Goal: Transaction & Acquisition: Obtain resource

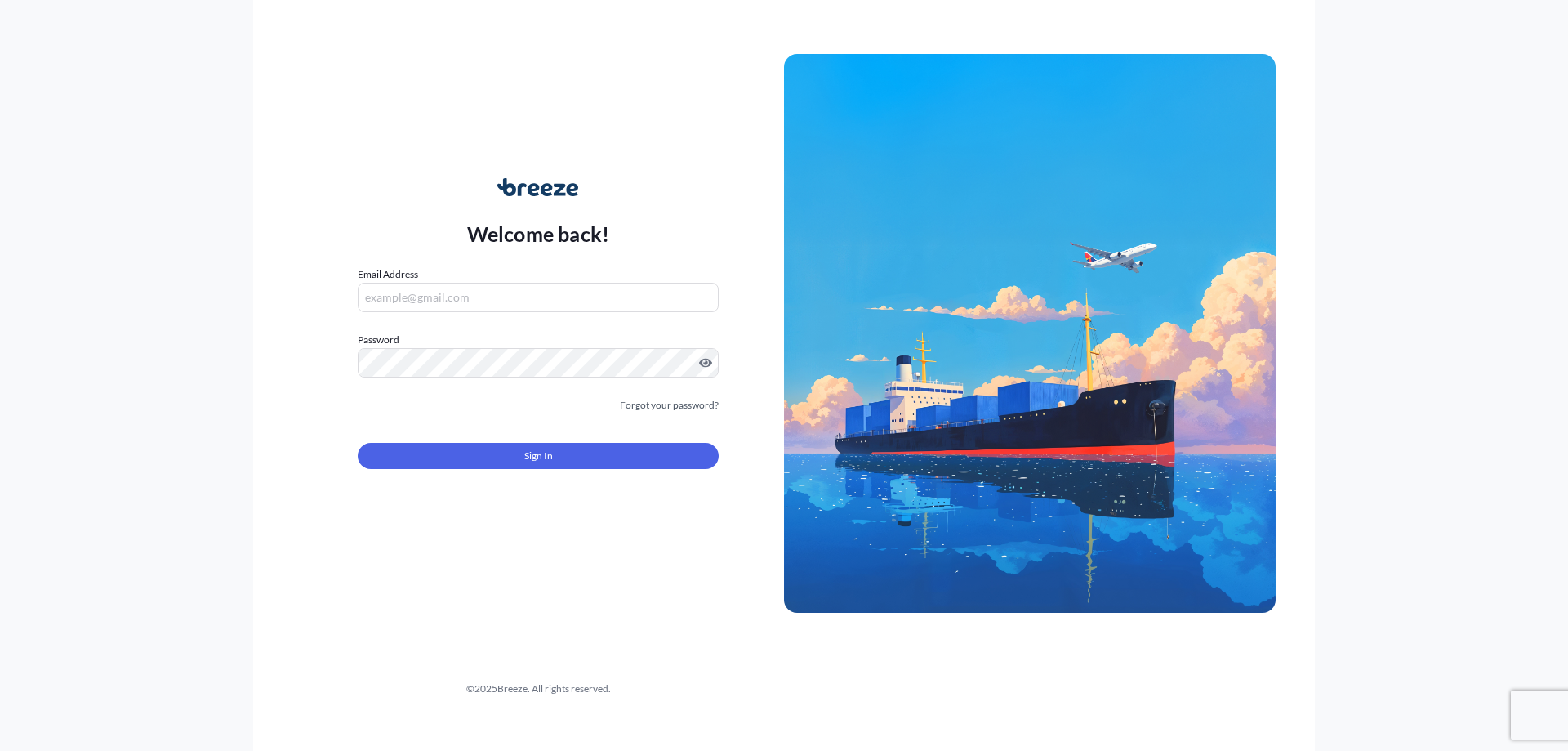
click at [410, 297] on input "Email Address" at bounding box center [537, 297] width 361 height 30
type input "[PERSON_NAME][EMAIL_ADDRESS][DOMAIN_NAME]"
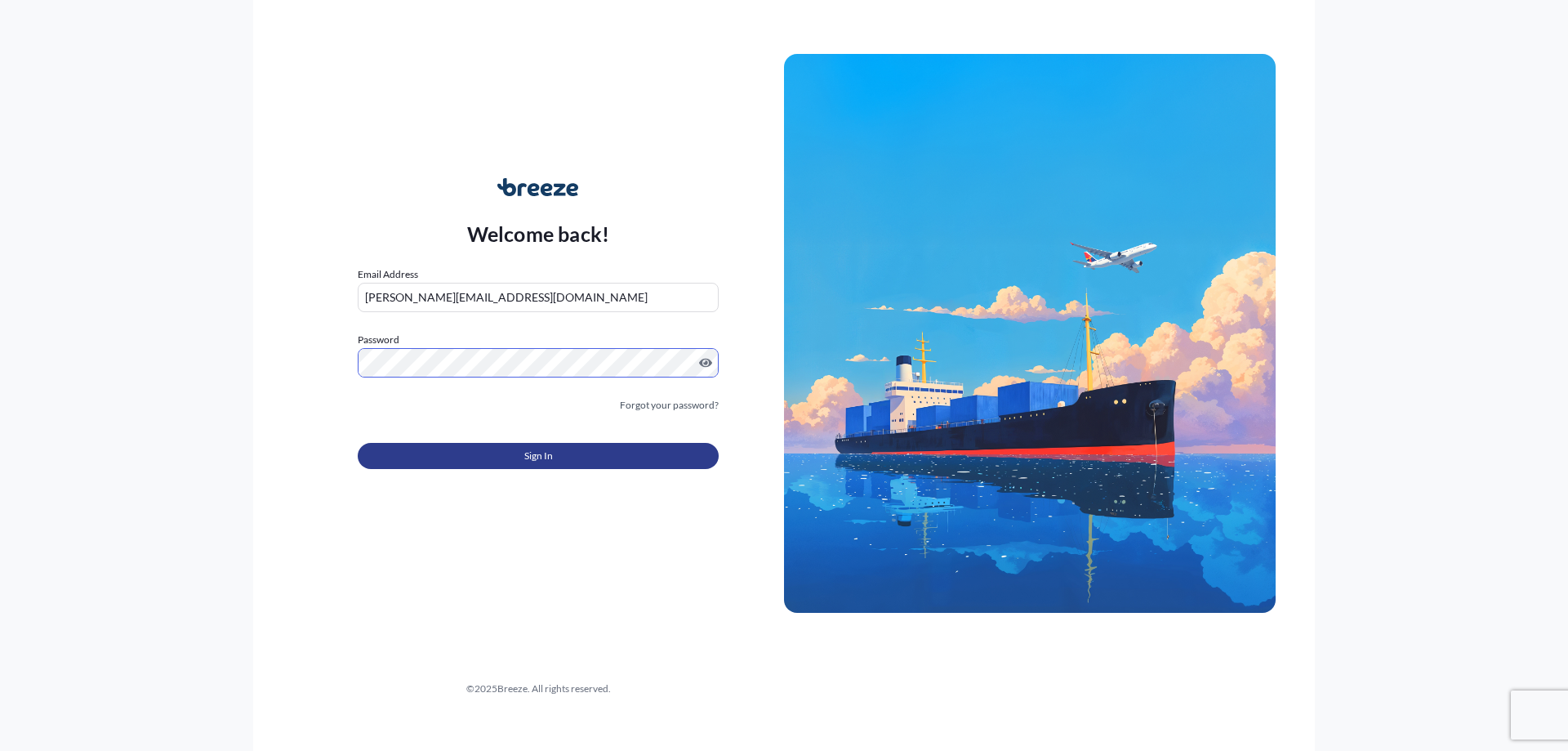
click at [541, 459] on span "Sign In" at bounding box center [538, 456] width 29 height 17
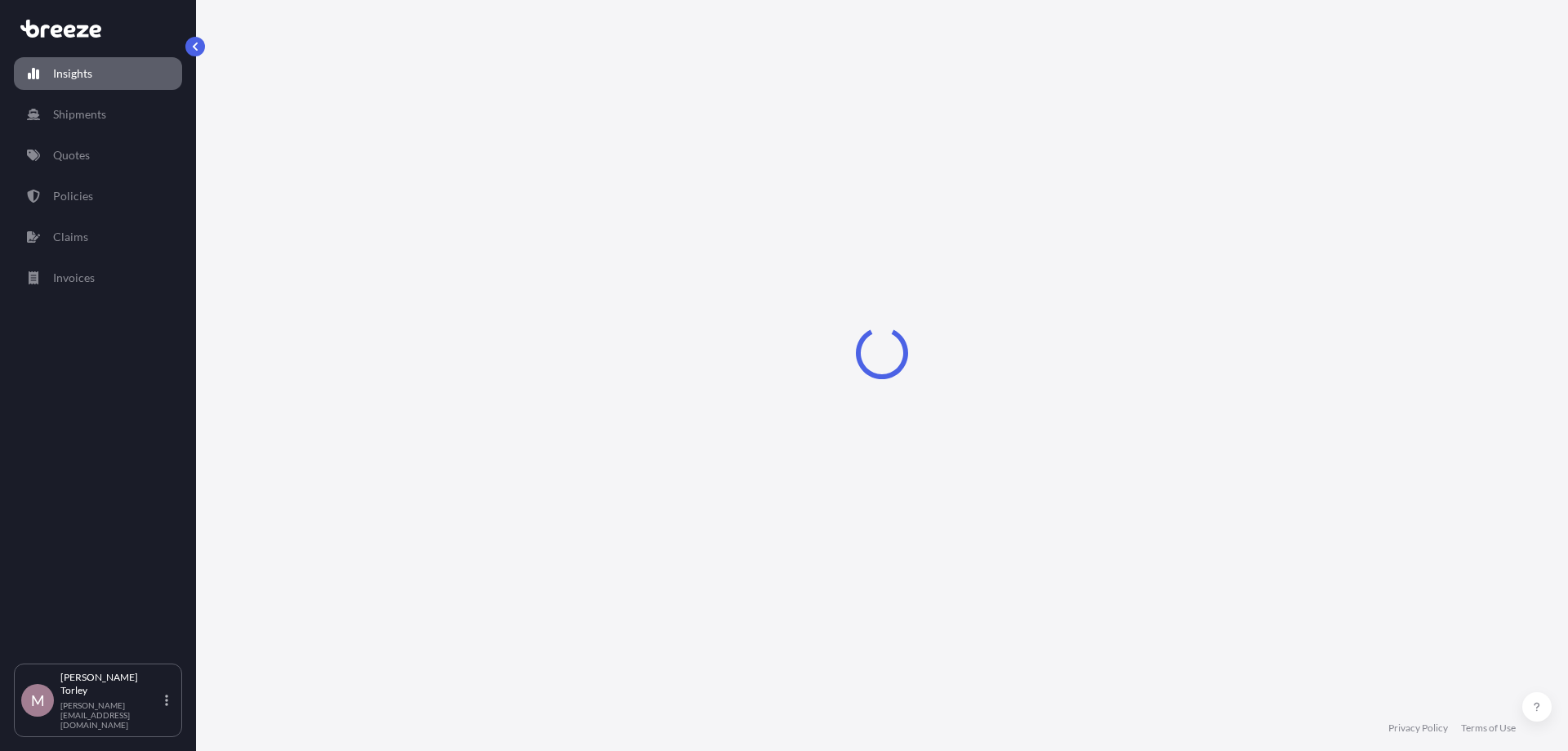
select select "2025"
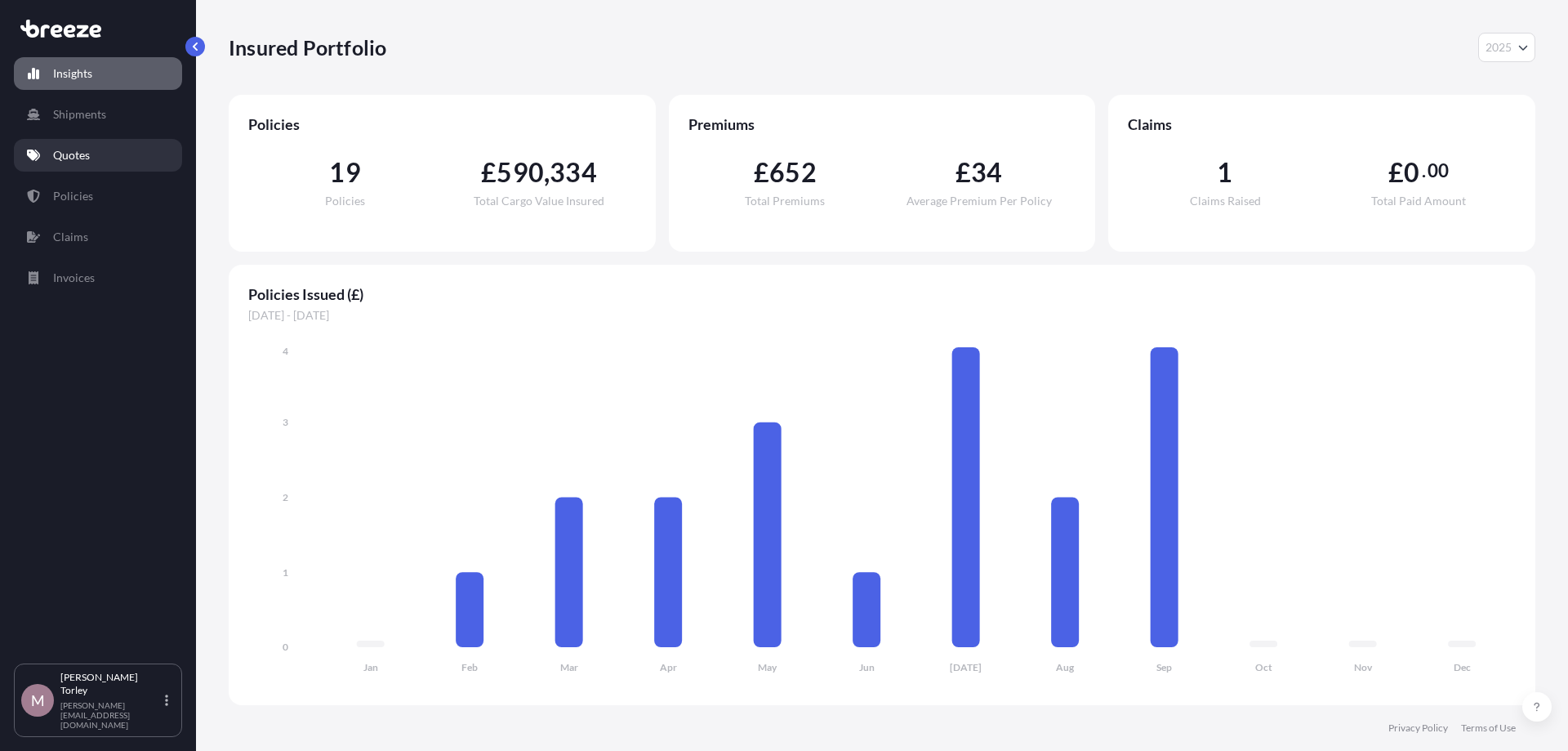
click at [78, 148] on p "Quotes" at bounding box center [71, 155] width 37 height 17
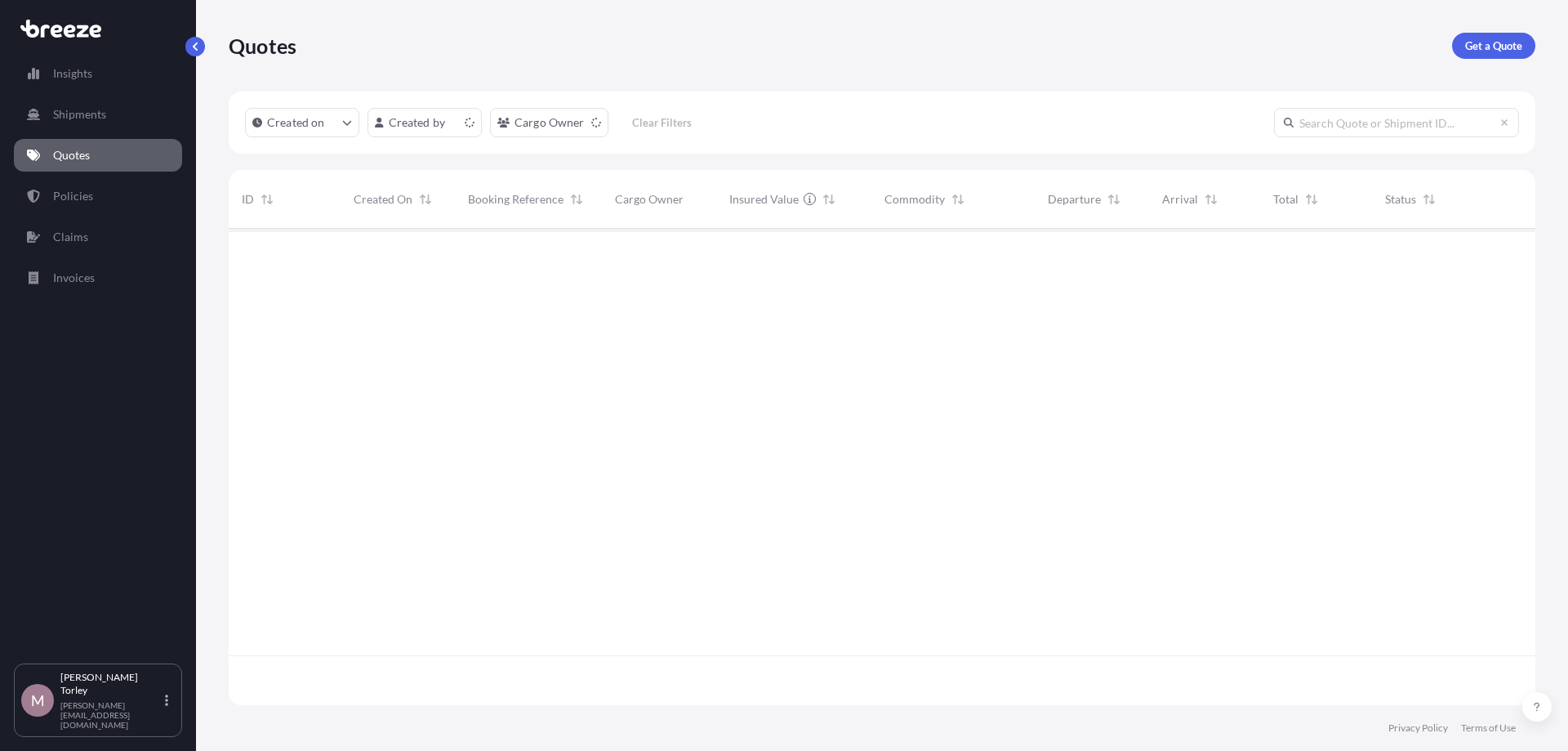
scroll to position [485, 1307]
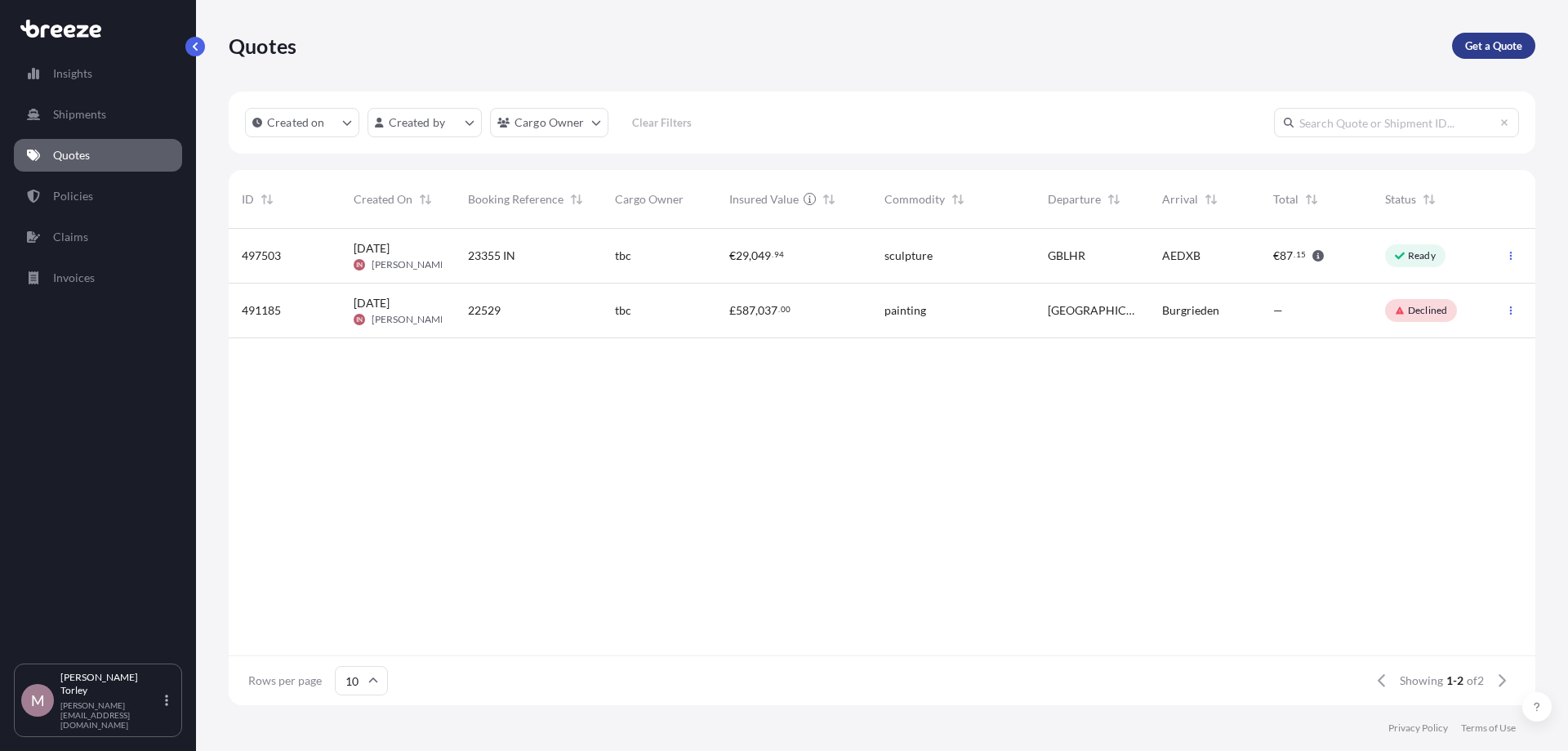
click at [1510, 45] on p "Get a Quote" at bounding box center [1494, 45] width 57 height 17
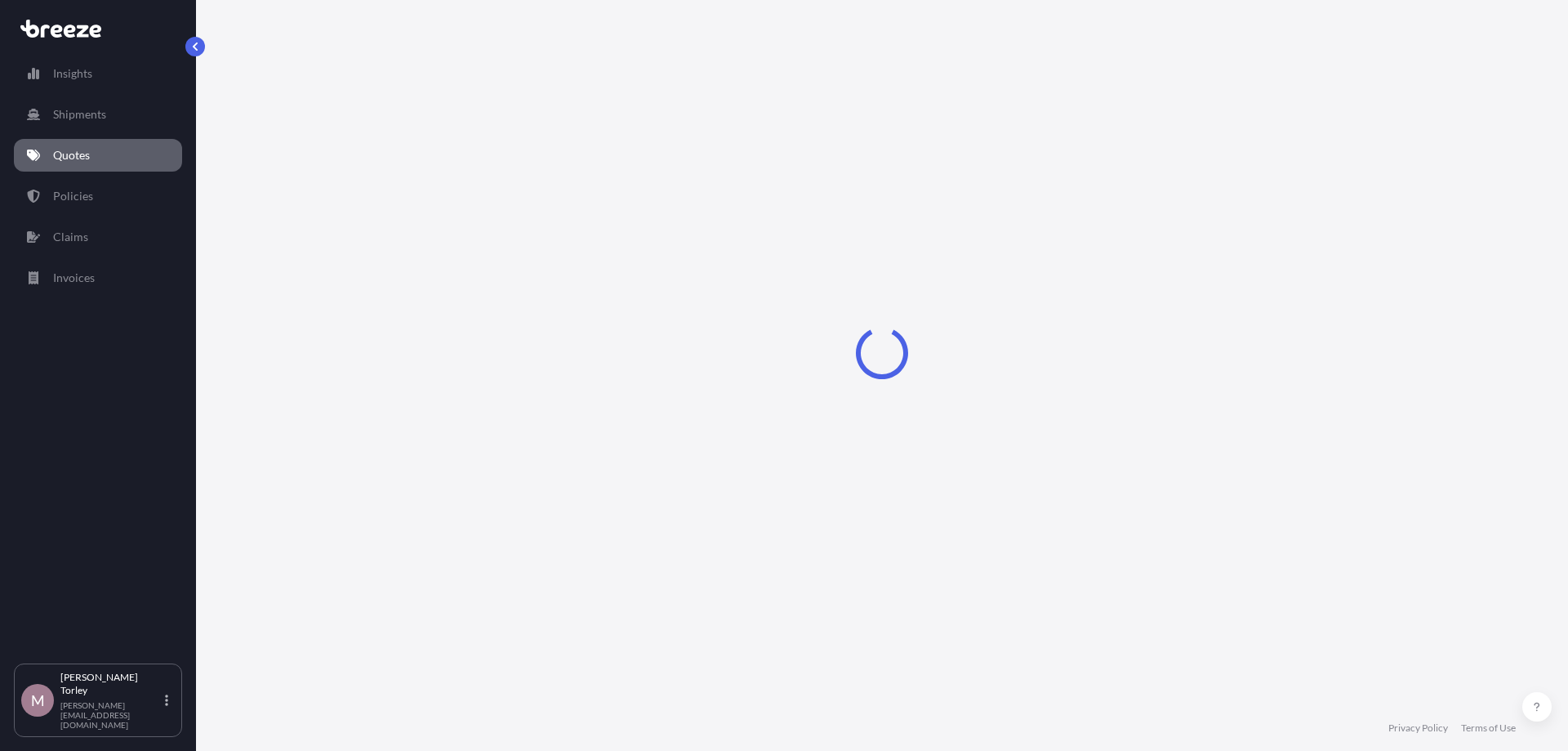
select select "Road"
select select "Sea"
select select "1"
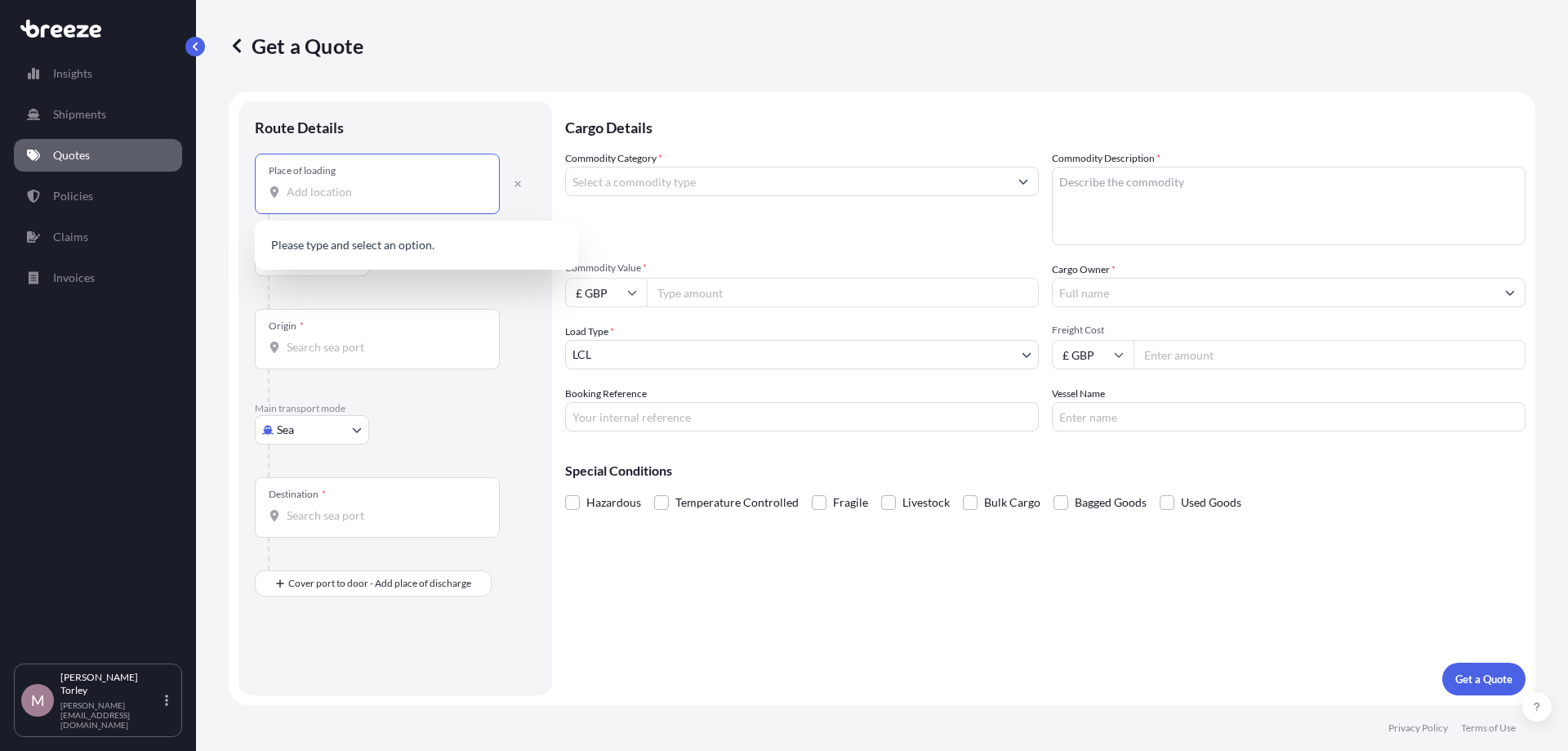
click at [313, 193] on input "Place of loading" at bounding box center [382, 192] width 193 height 17
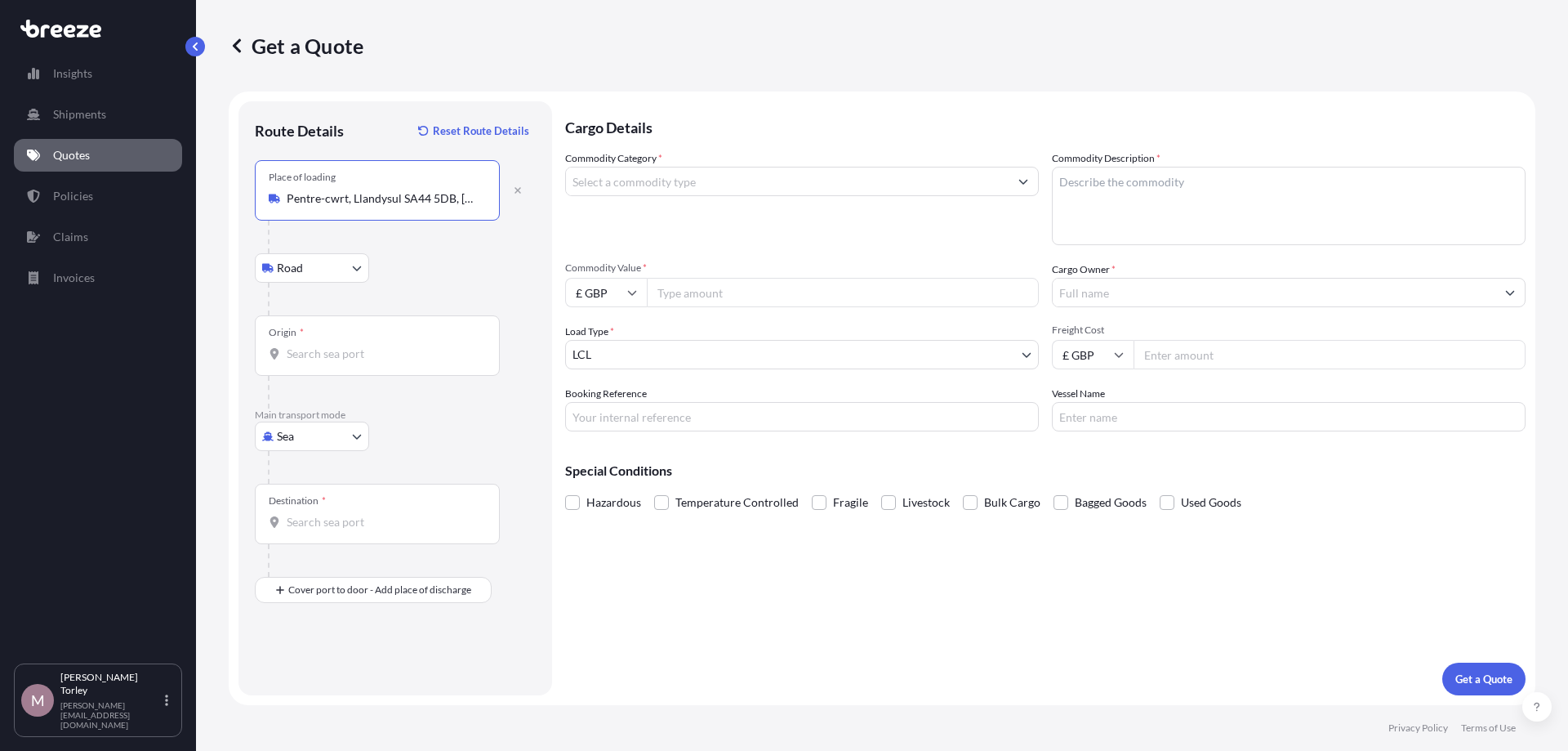
type input "Pentre-cwrt, Llandysul SA44 5DB, [GEOGRAPHIC_DATA]"
click at [331, 431] on body "0 options available. 1 option available. Insights Shipments Quotes Policies Cla…" at bounding box center [784, 376] width 1568 height 751
click at [318, 507] on div "Air" at bounding box center [312, 508] width 101 height 30
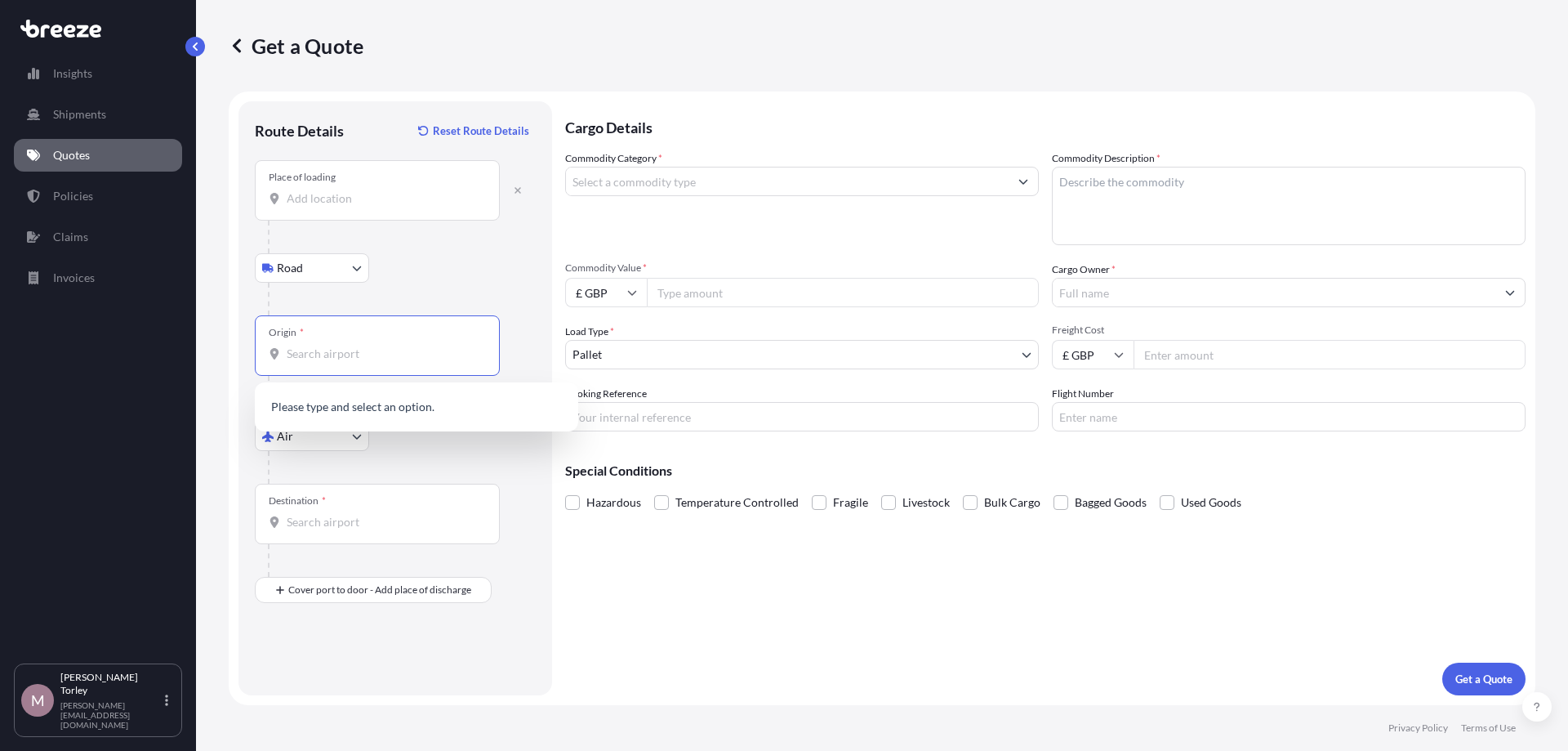
click at [327, 354] on input "Origin *" at bounding box center [382, 354] width 193 height 17
click at [339, 192] on input "Place of loading" at bounding box center [382, 199] width 193 height 17
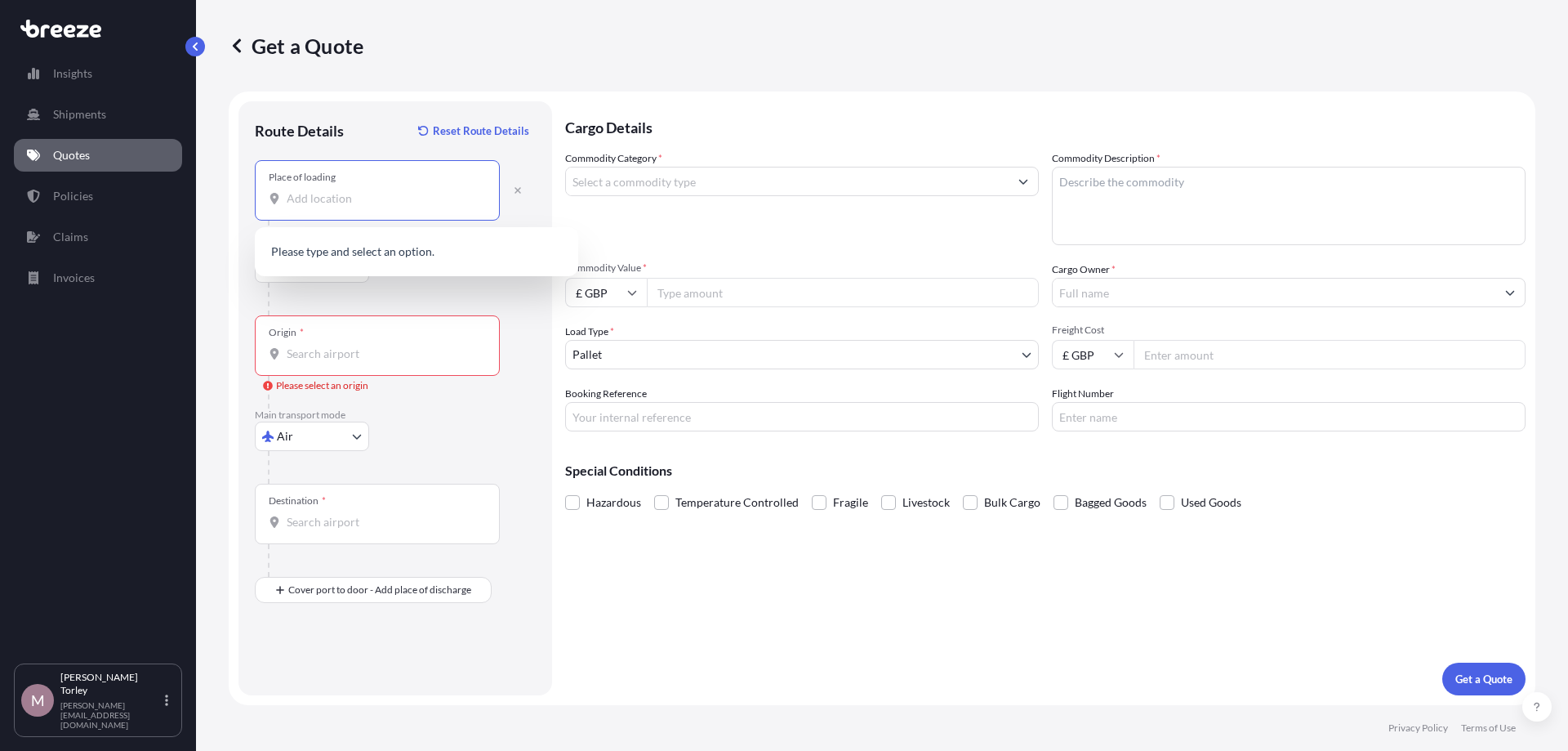
type input "R"
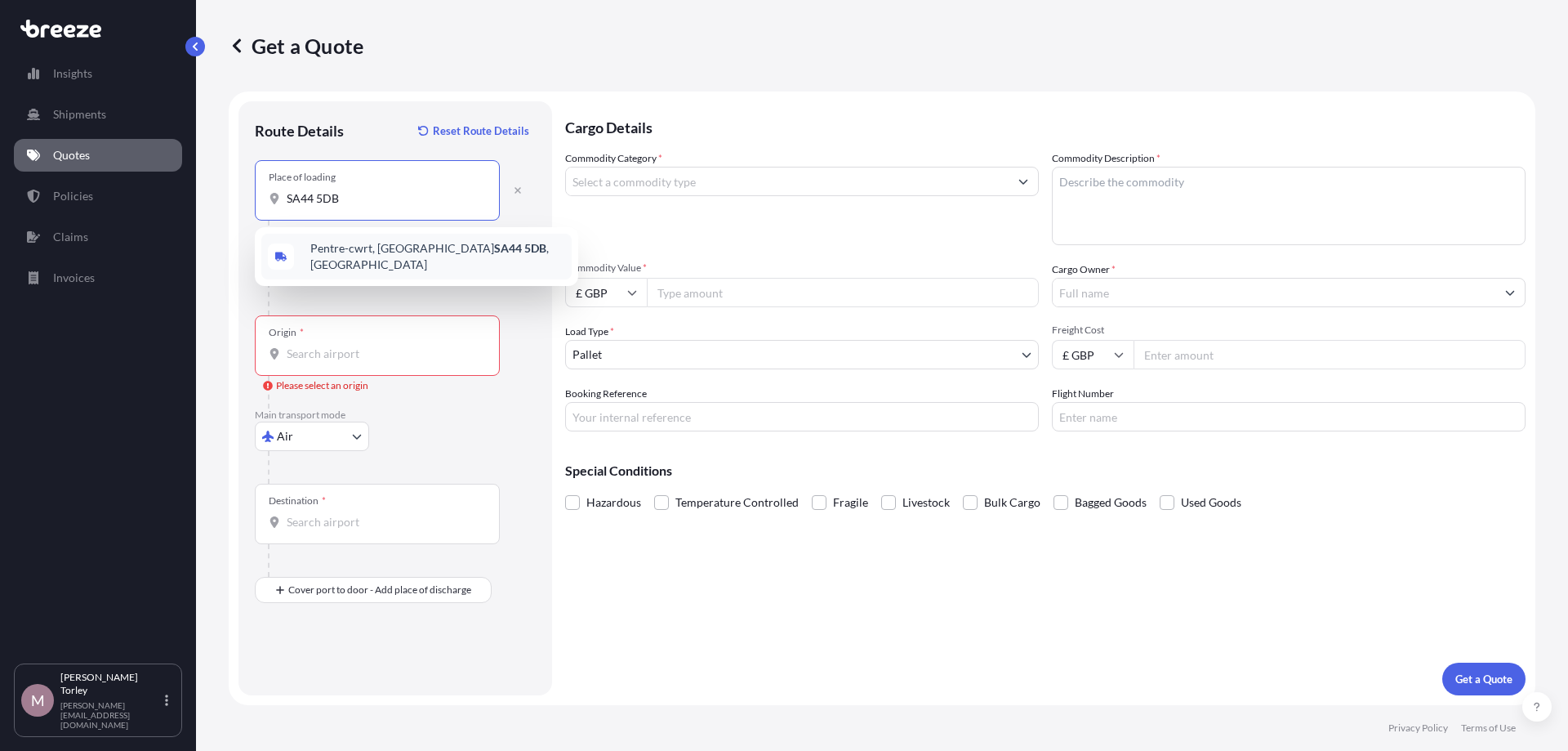
click at [375, 250] on span "Pentre-cwrt, Llandysul SA44 5DB , [GEOGRAPHIC_DATA]" at bounding box center [438, 256] width 255 height 33
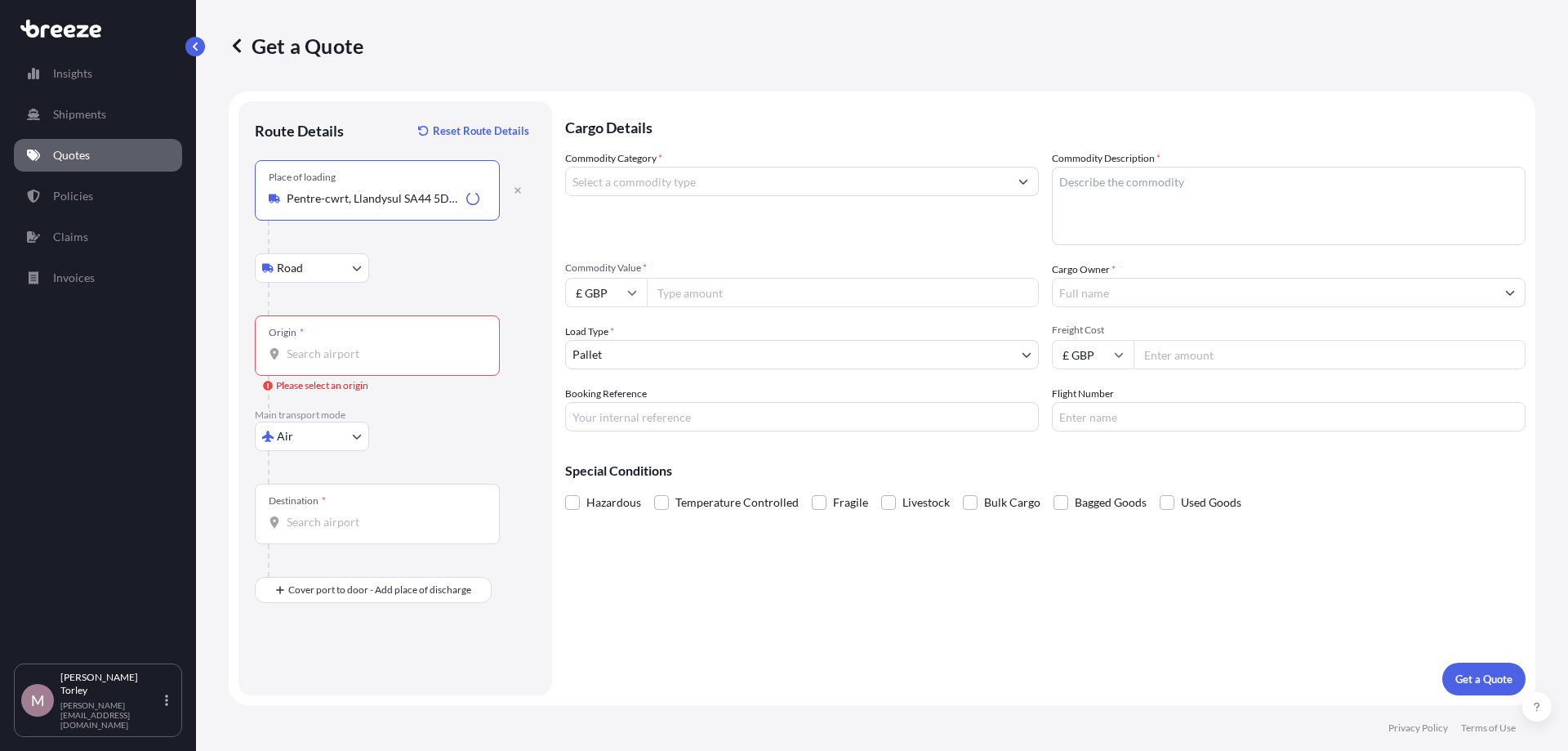
type input "Pentre-cwrt, Llandysul SA44 5DB, [GEOGRAPHIC_DATA]"
click at [347, 365] on div "Origin *" at bounding box center [377, 345] width 245 height 60
click at [347, 362] on input "Origin * Please select an origin" at bounding box center [382, 354] width 193 height 17
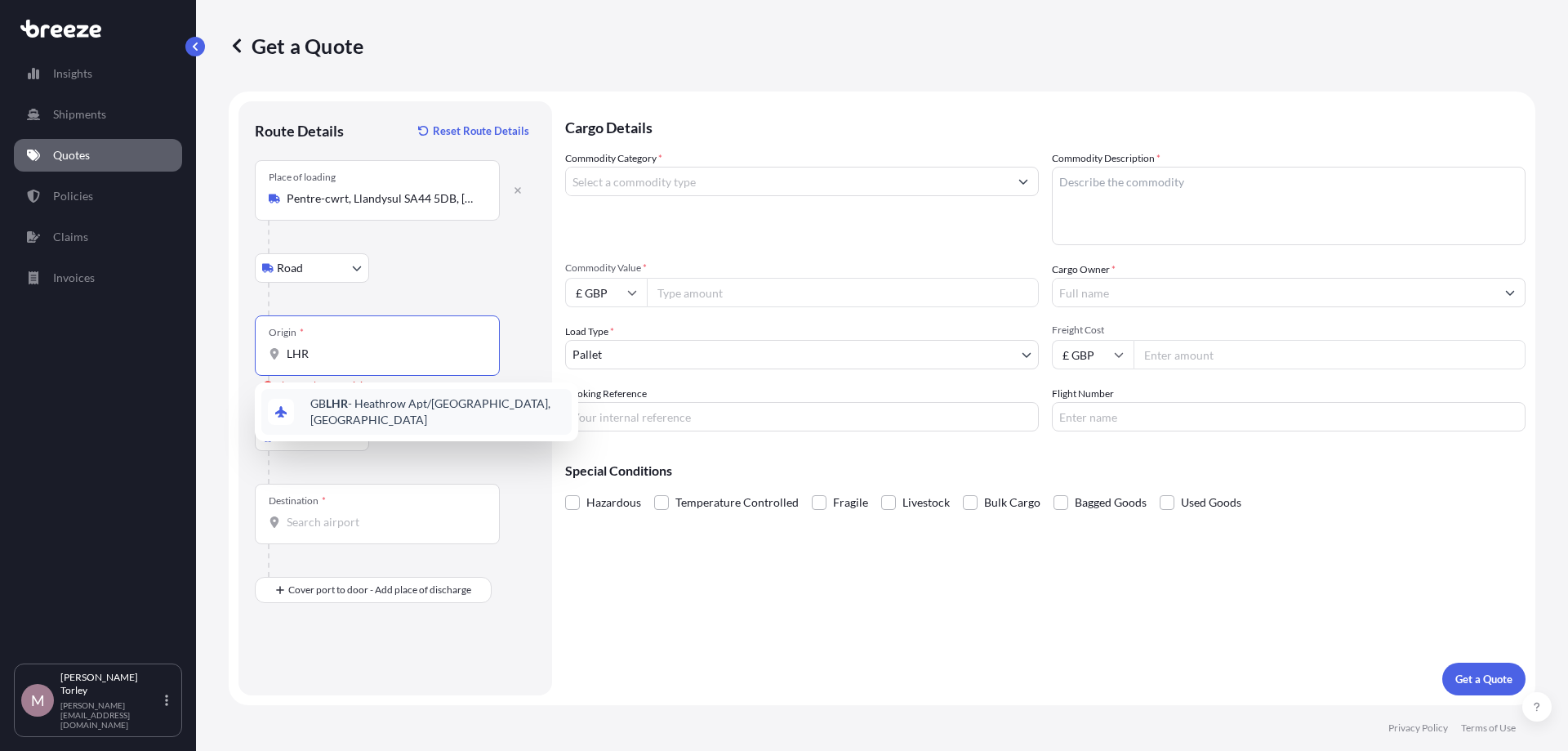
click at [349, 405] on span "GB LHR - Heathrow Apt/[GEOGRAPHIC_DATA], [GEOGRAPHIC_DATA]" at bounding box center [438, 411] width 255 height 33
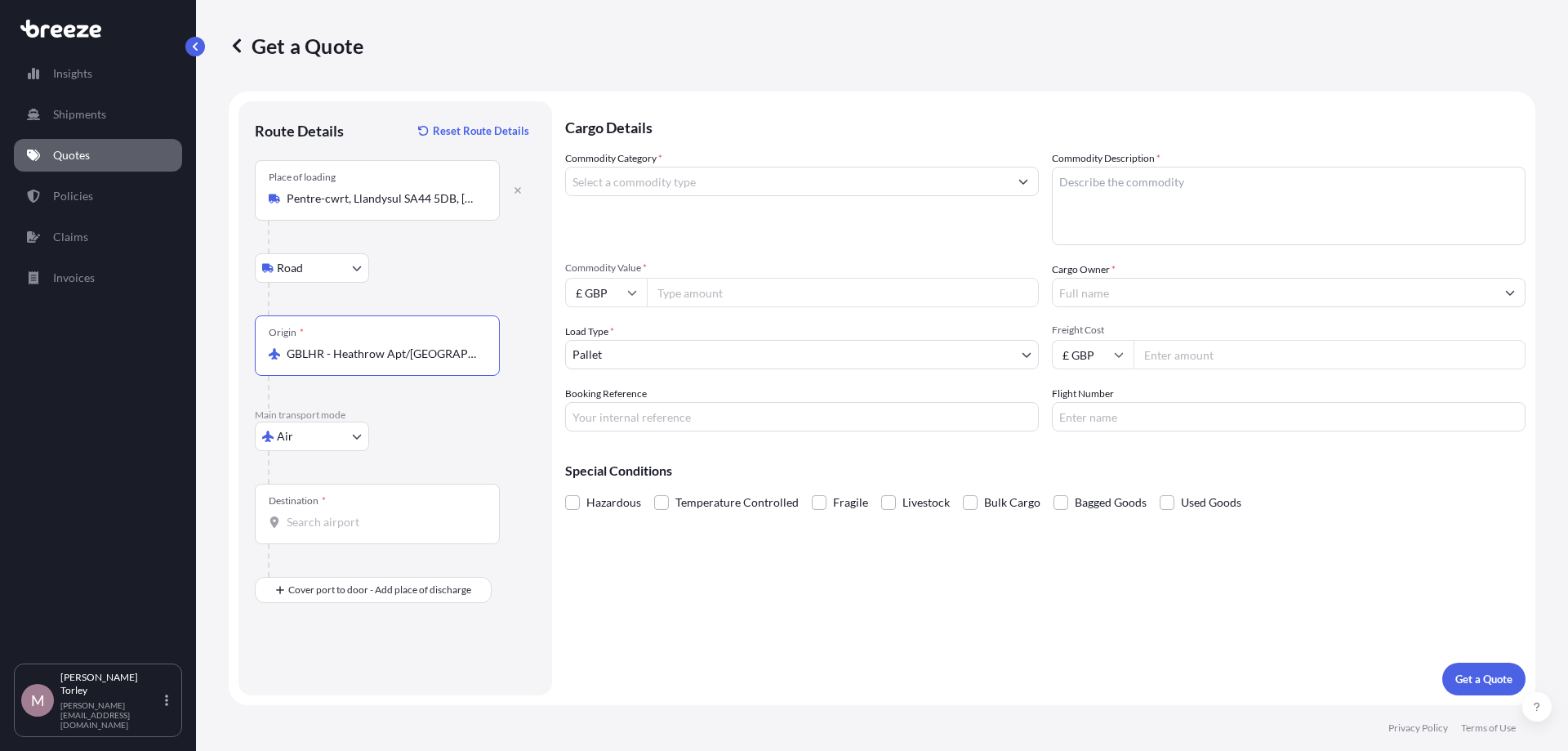
type input "GBLHR - Heathrow Apt/[GEOGRAPHIC_DATA], [GEOGRAPHIC_DATA]"
click at [323, 514] on input "Destination *" at bounding box center [382, 522] width 193 height 17
click at [373, 535] on div "Destination *" at bounding box center [377, 513] width 245 height 60
click at [373, 530] on input "Destination * Please select a destination" at bounding box center [382, 522] width 193 height 17
click at [378, 580] on span "US IAD - Dulles Int Apt/[US_STATE], [GEOGRAPHIC_DATA]" at bounding box center [438, 579] width 255 height 33
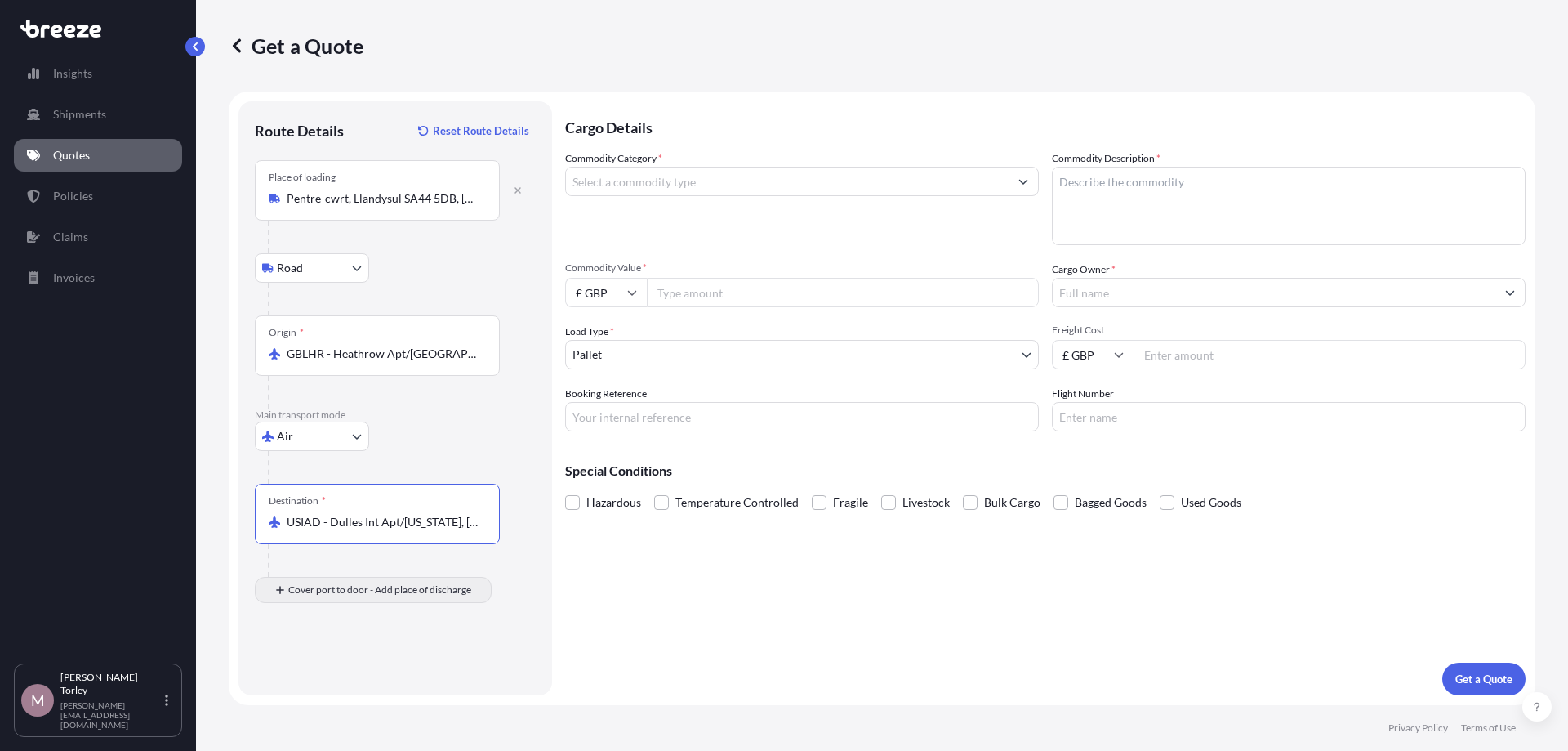
type input "USIAD - Dulles Int Apt/[US_STATE], [GEOGRAPHIC_DATA]"
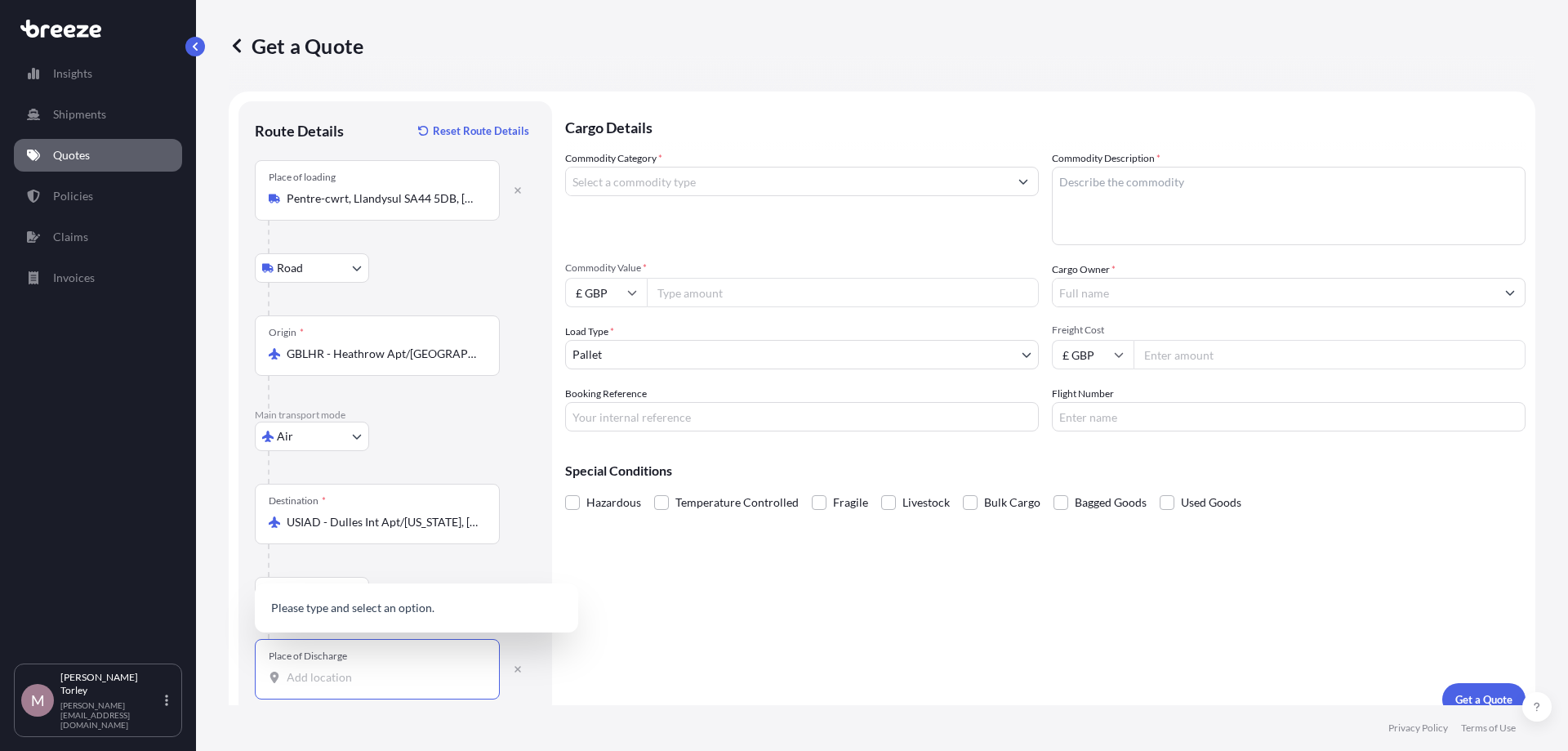
click at [303, 671] on input "Place of Discharge" at bounding box center [382, 677] width 193 height 17
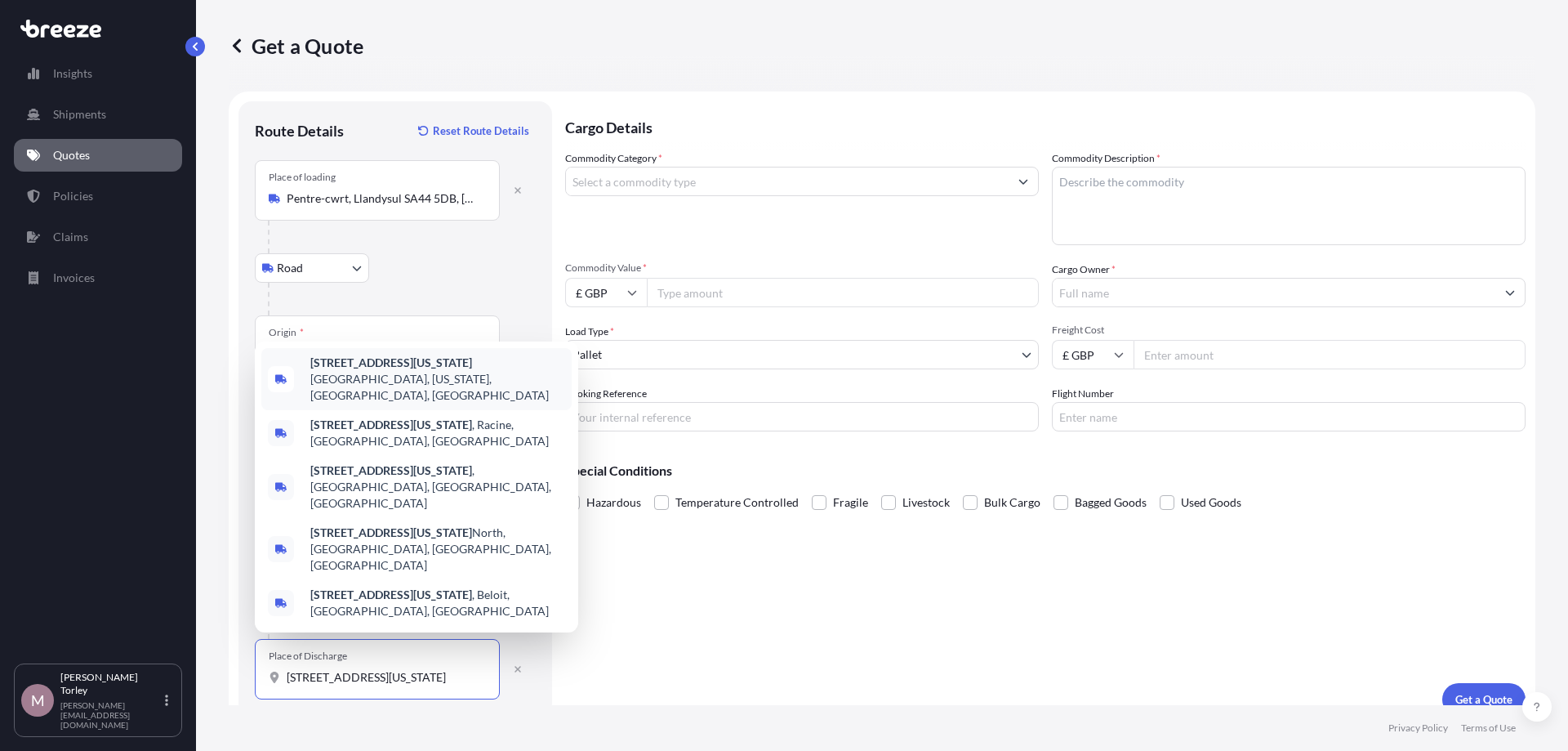
click at [421, 370] on b "[STREET_ADDRESS][US_STATE]" at bounding box center [391, 363] width 162 height 14
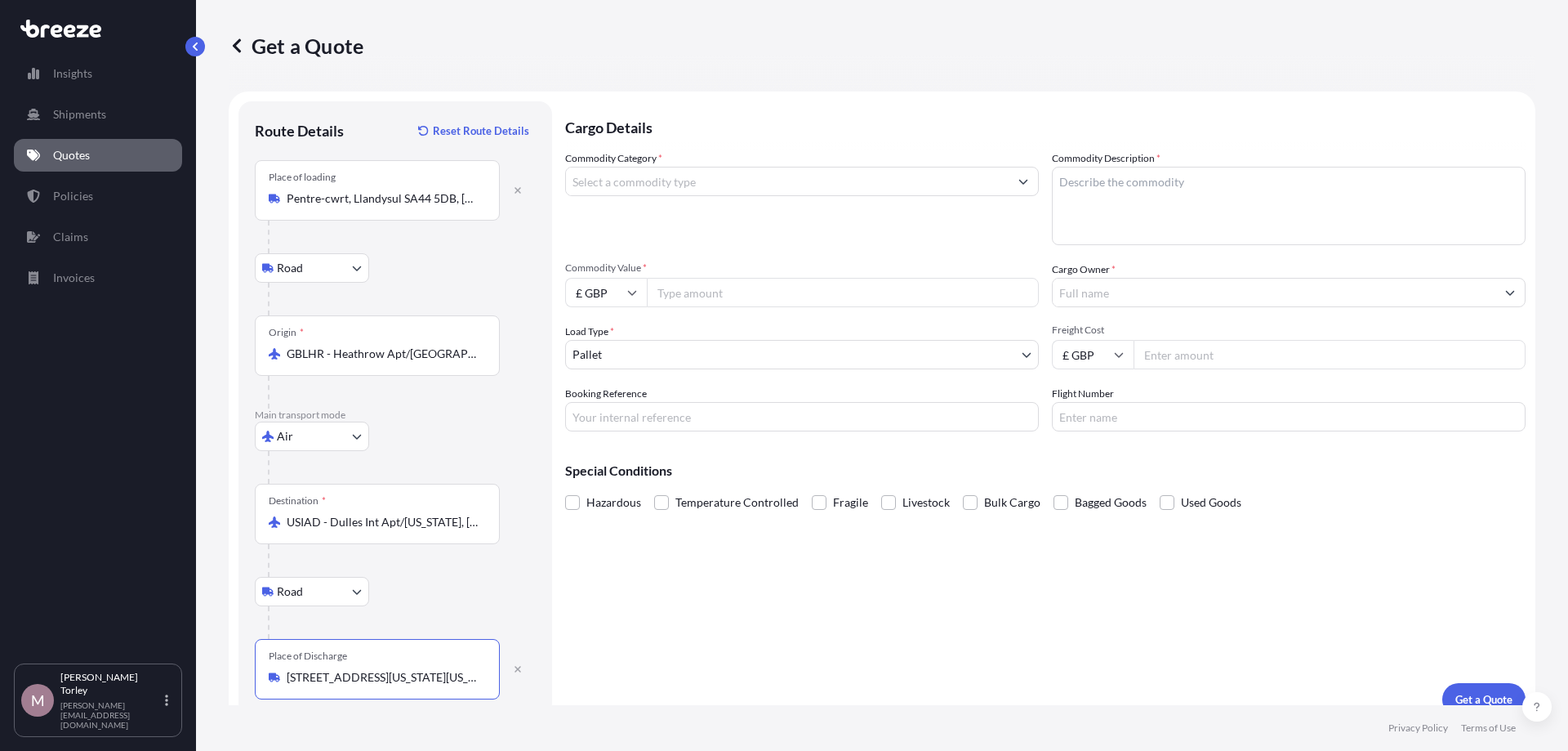
type input "[STREET_ADDRESS][US_STATE][US_STATE]"
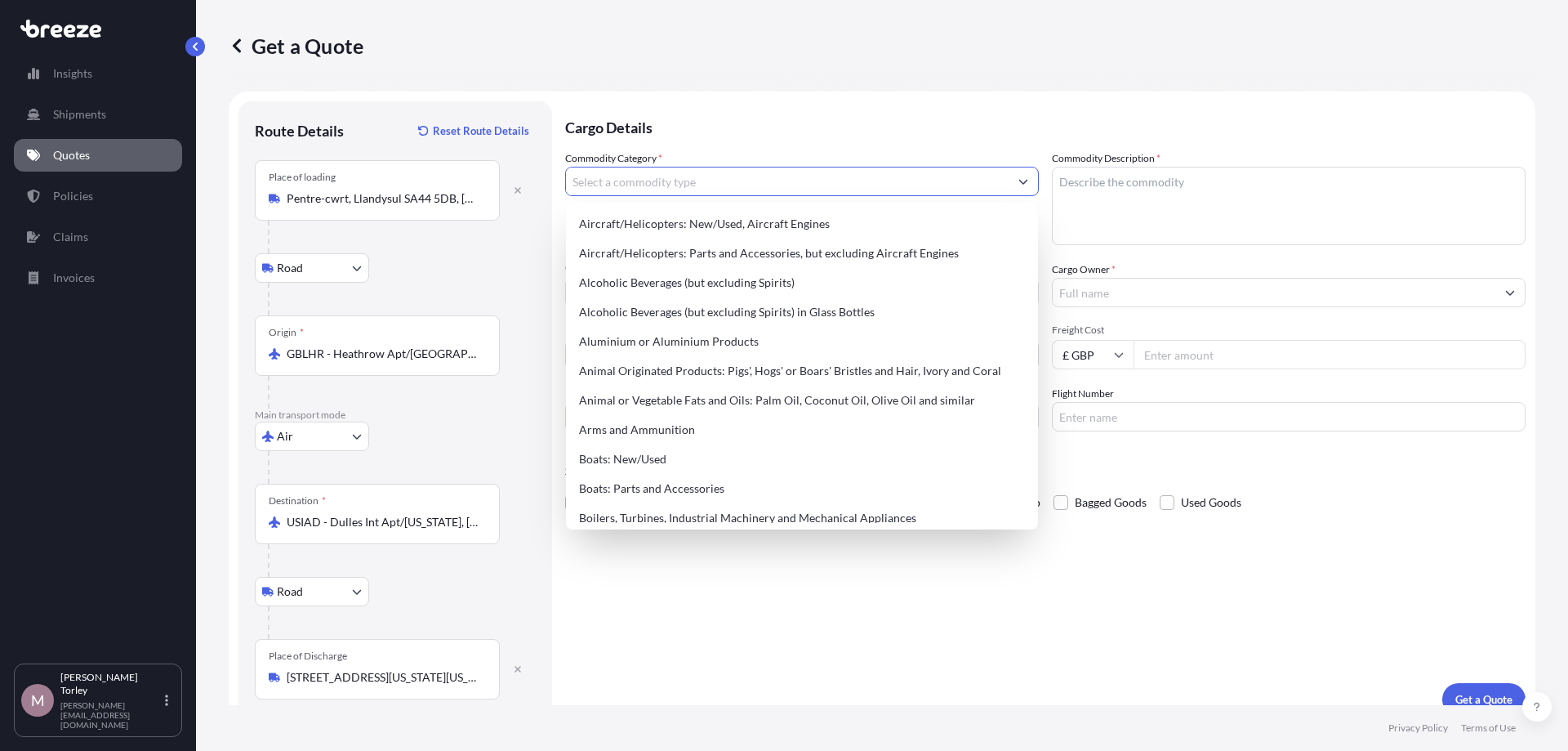
click at [661, 186] on input "Commodity Category *" at bounding box center [787, 182] width 443 height 30
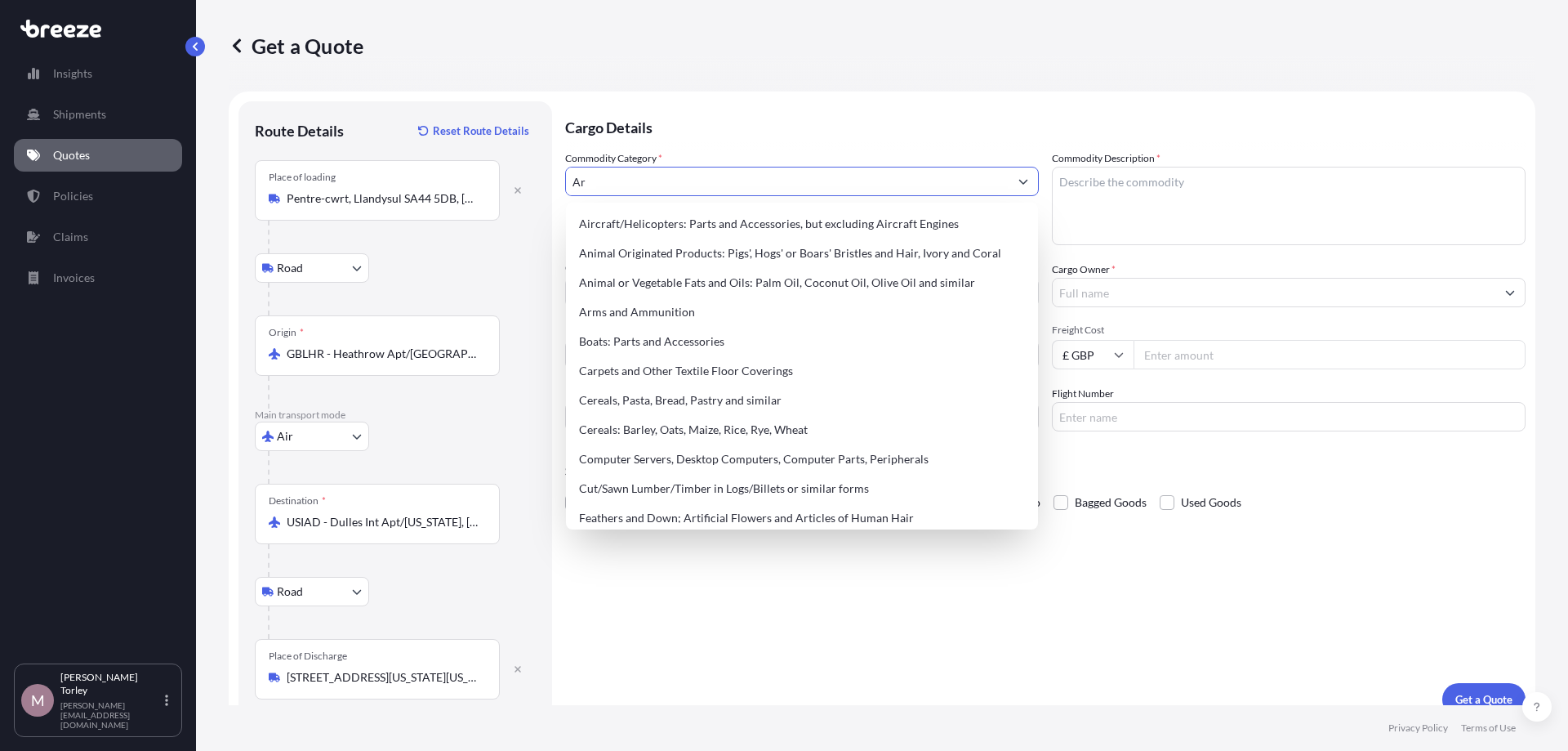
type input "A"
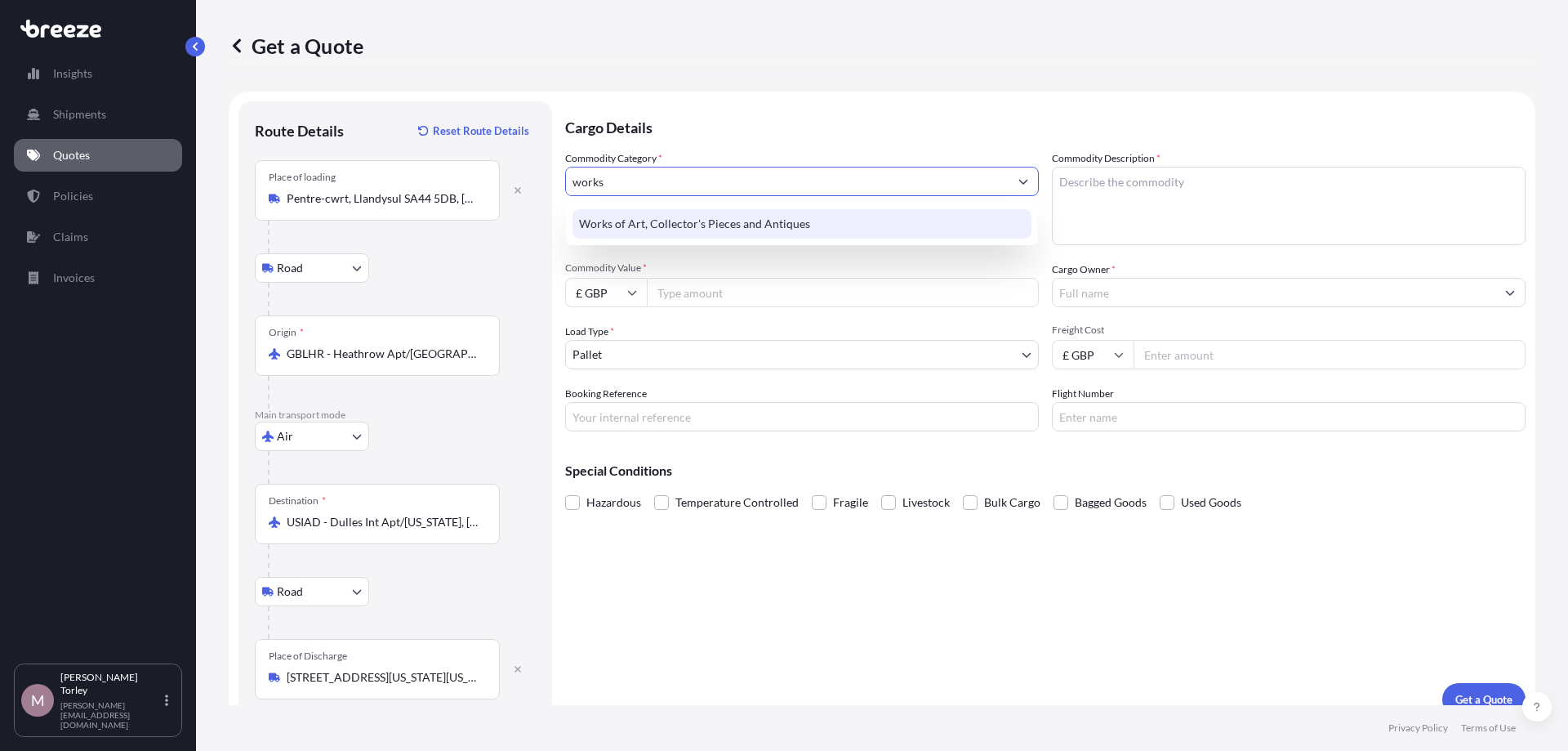
click at [661, 215] on div "Works of Art, Collector's Pieces and Antiques" at bounding box center [801, 224] width 459 height 30
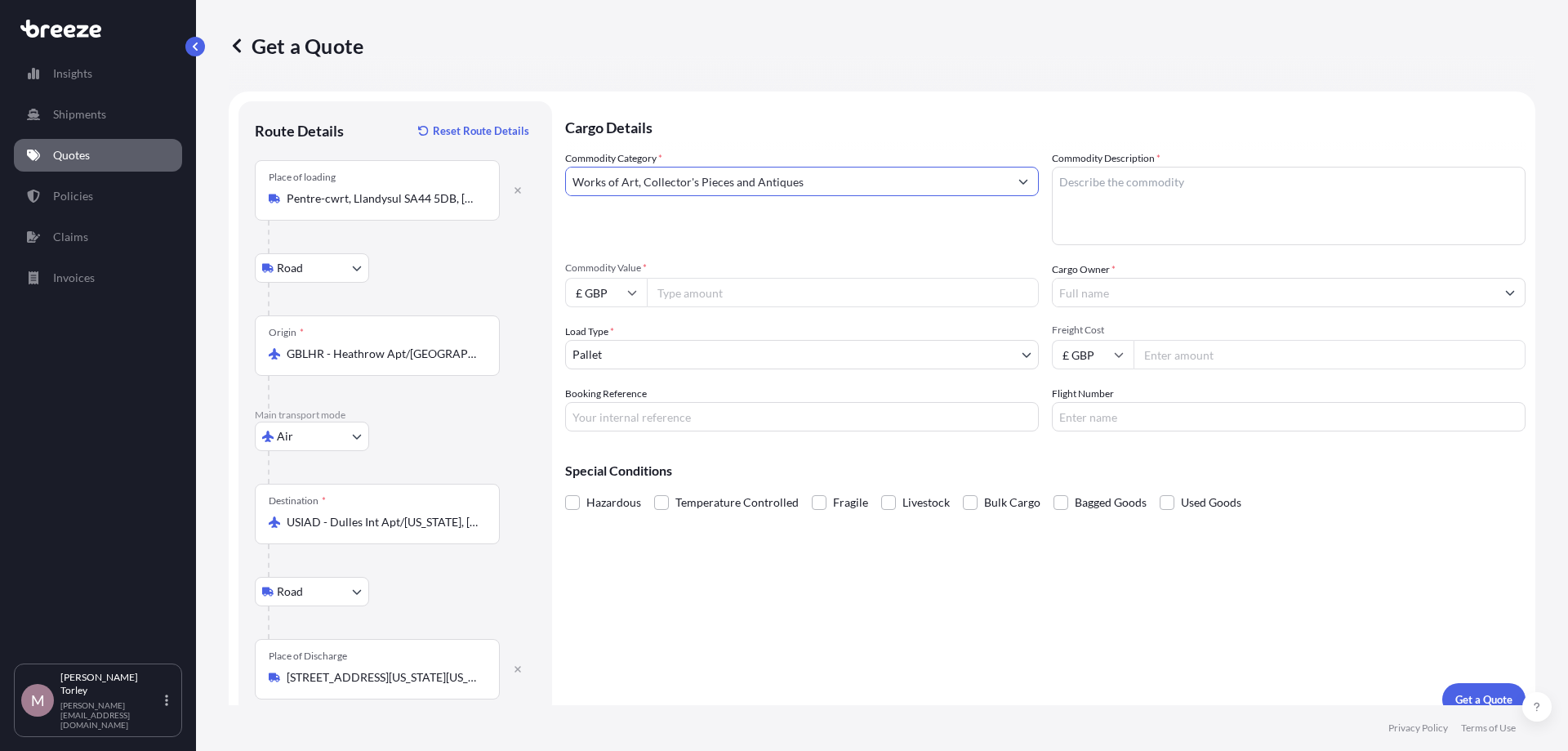
type input "Works of Art, Collector's Pieces and Antiques"
click at [1235, 225] on textarea "Commodity Description *" at bounding box center [1288, 206] width 473 height 78
type textarea "Oil on canvas artwork"
type input "2000"
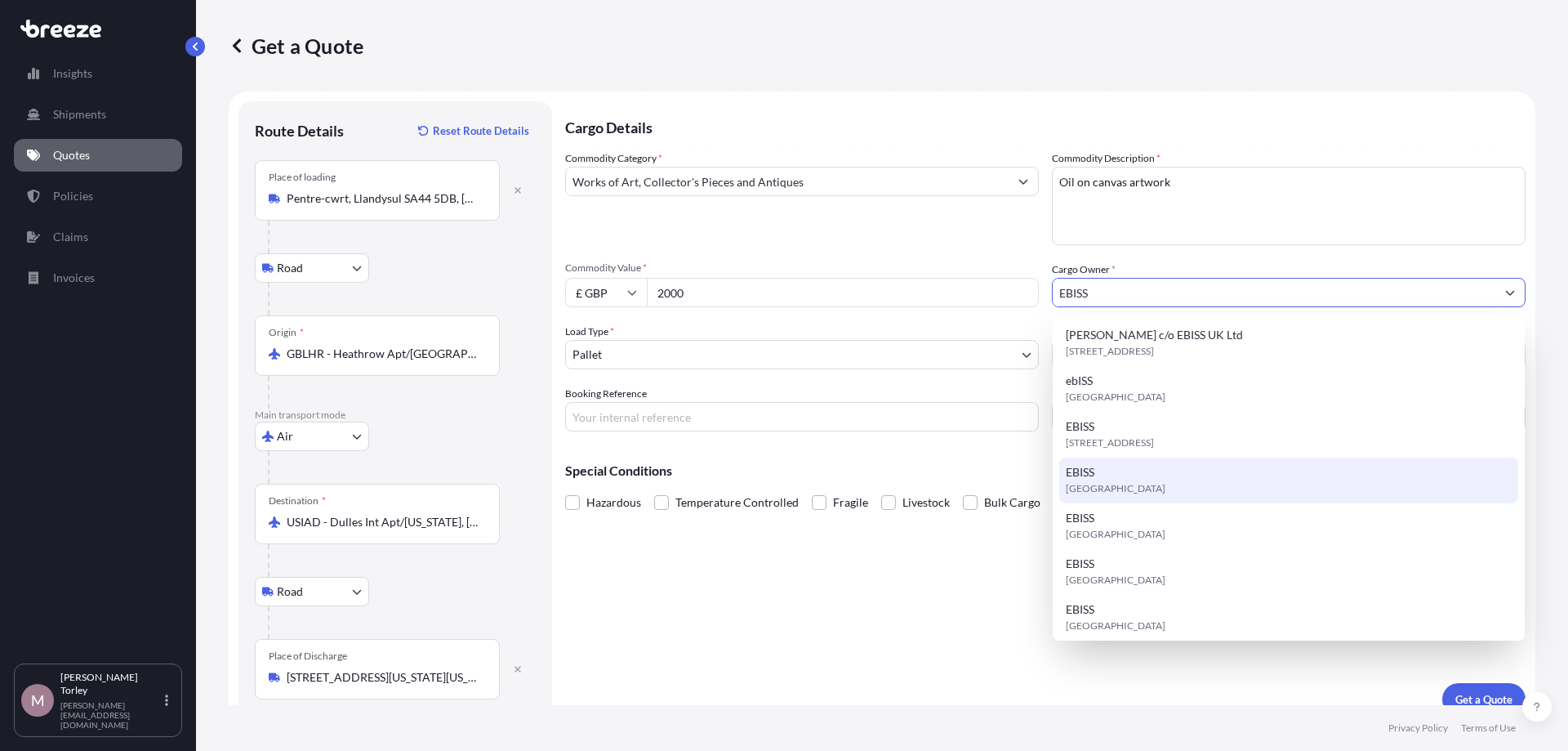
click at [1182, 478] on div "EBISS [GEOGRAPHIC_DATA]" at bounding box center [1288, 480] width 459 height 45
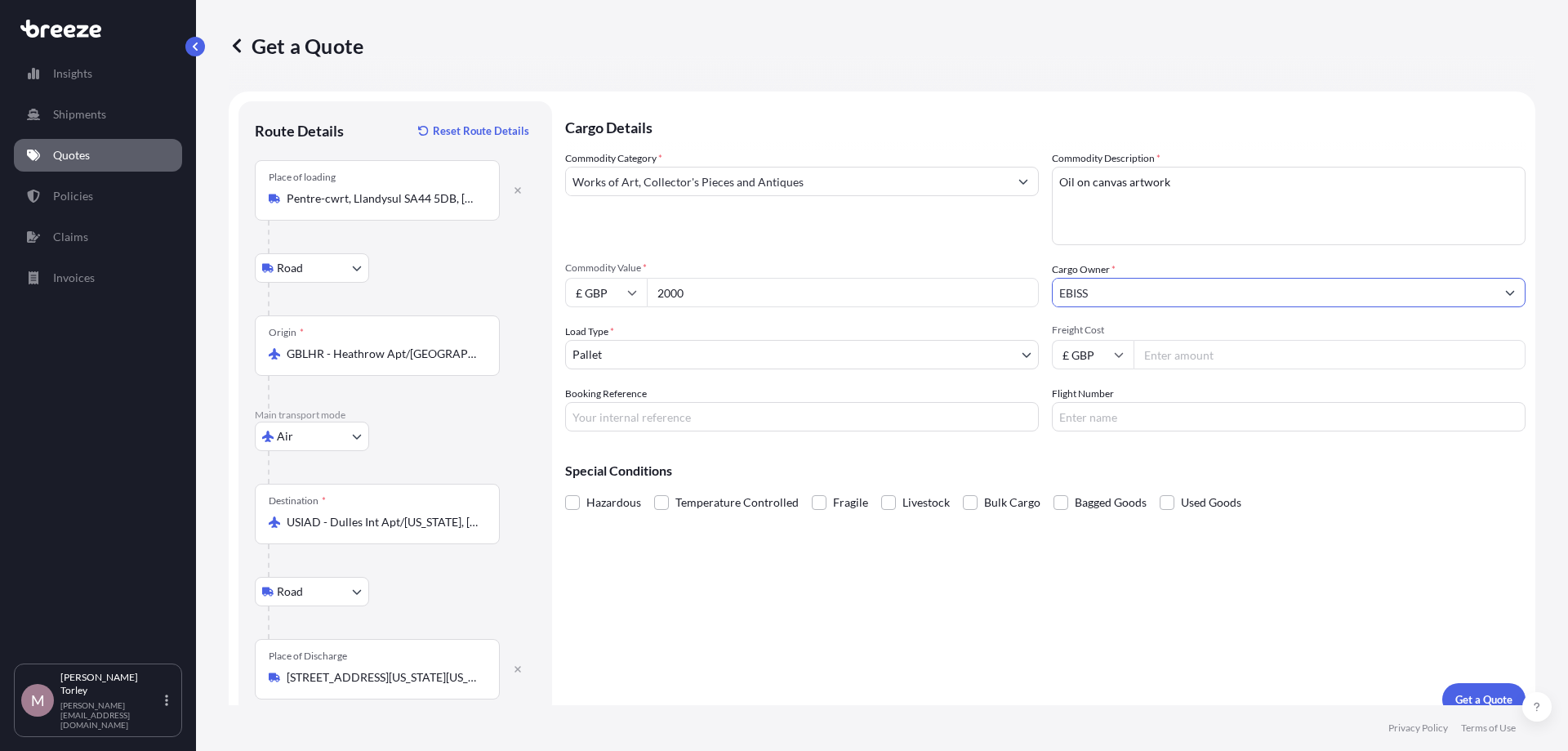
type input "EBISS"
click at [1215, 357] on input "Freight Cost" at bounding box center [1329, 355] width 392 height 30
type input "526.98"
click at [935, 400] on div "Booking Reference" at bounding box center [801, 408] width 473 height 45
click at [925, 412] on input "Booking Reference" at bounding box center [801, 417] width 473 height 30
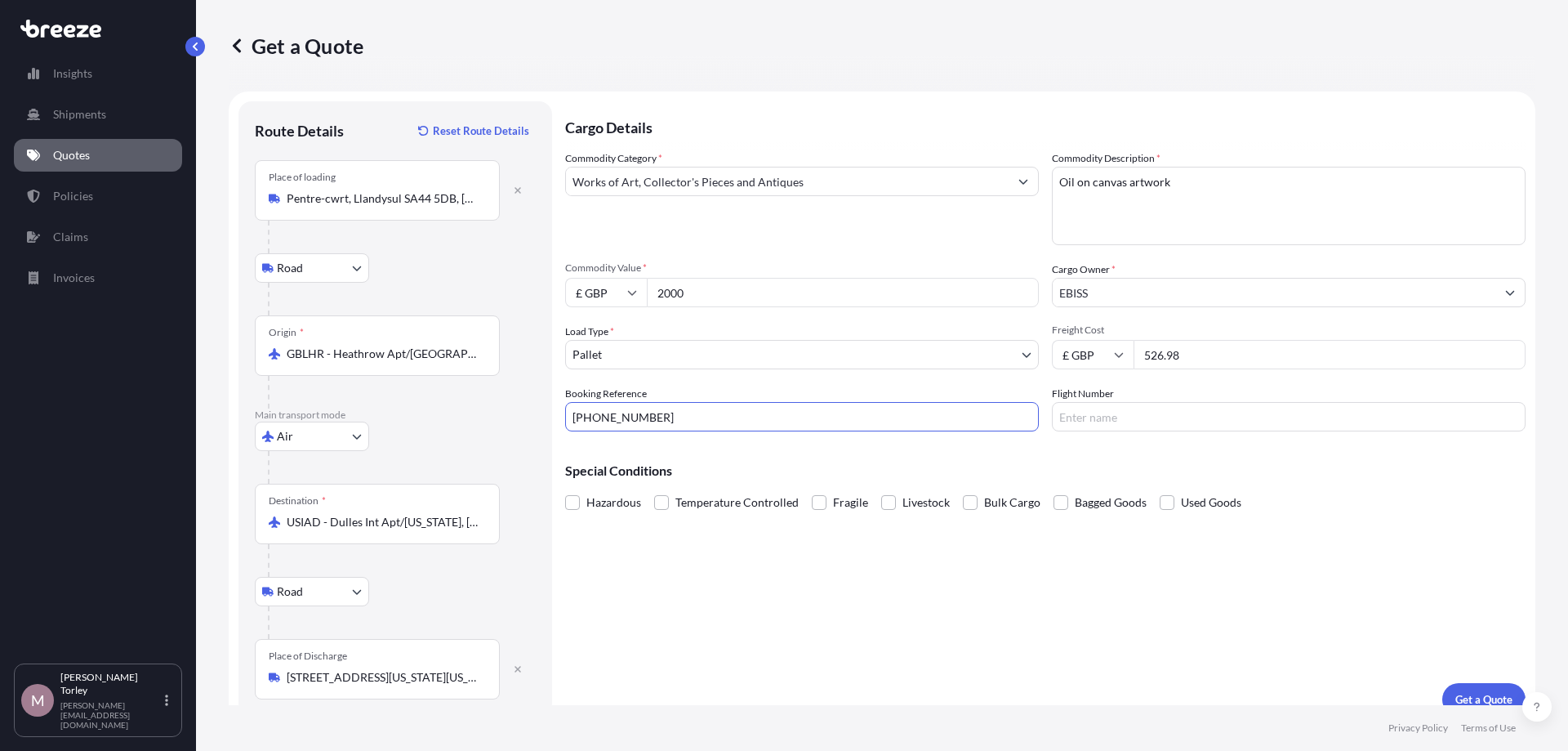
type input "[PHONE_NUMBER]"
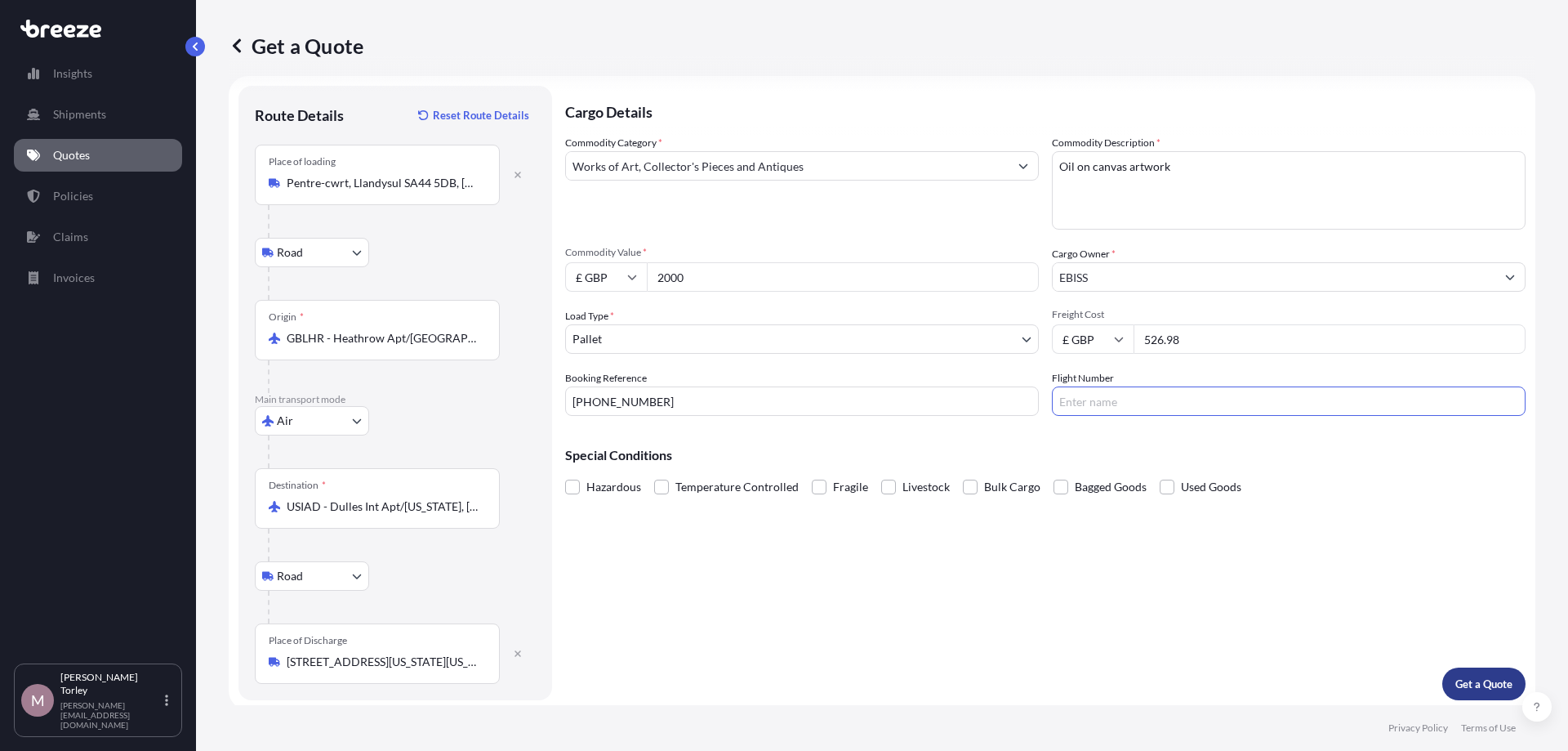
scroll to position [21, 0]
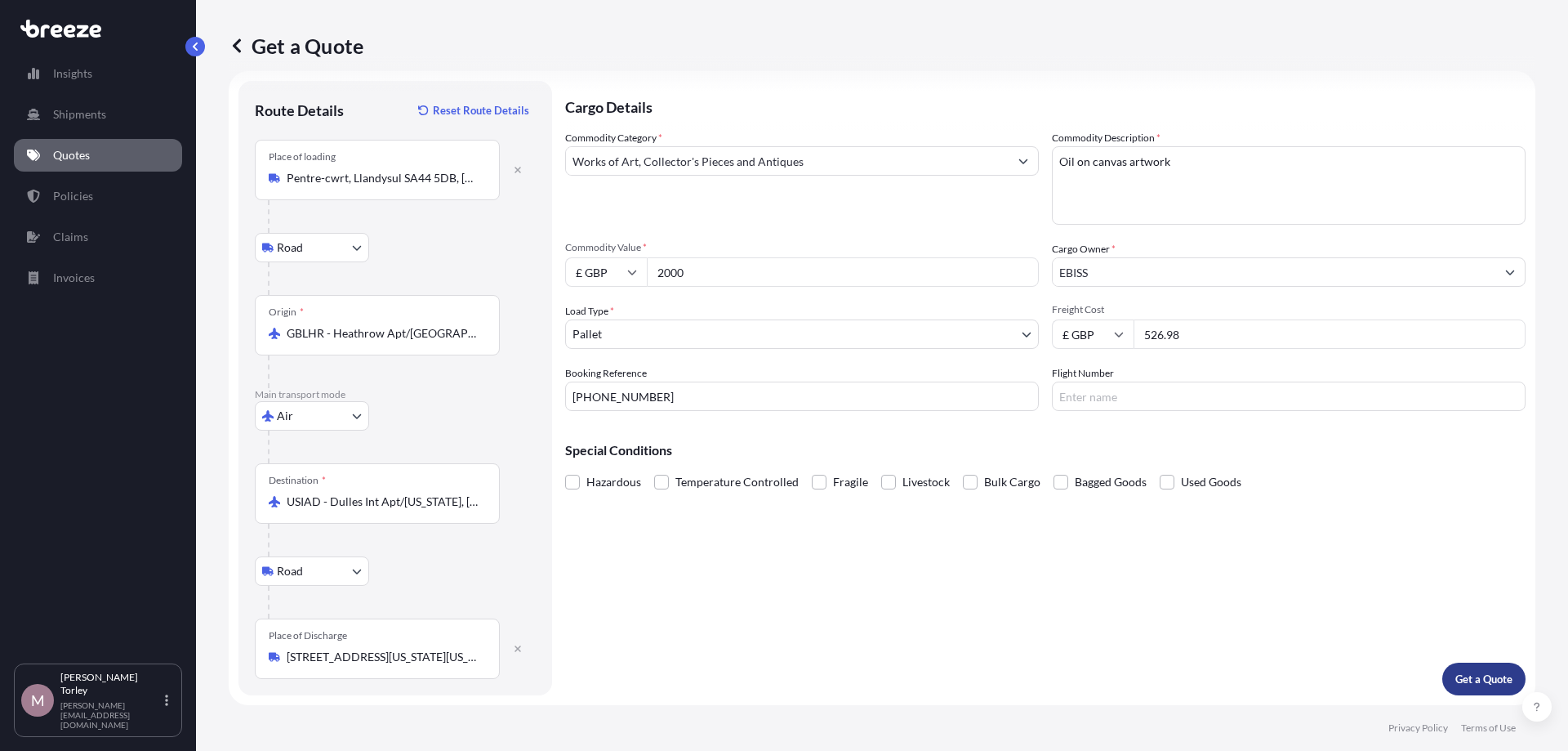
click at [1477, 678] on p "Get a Quote" at bounding box center [1484, 679] width 57 height 17
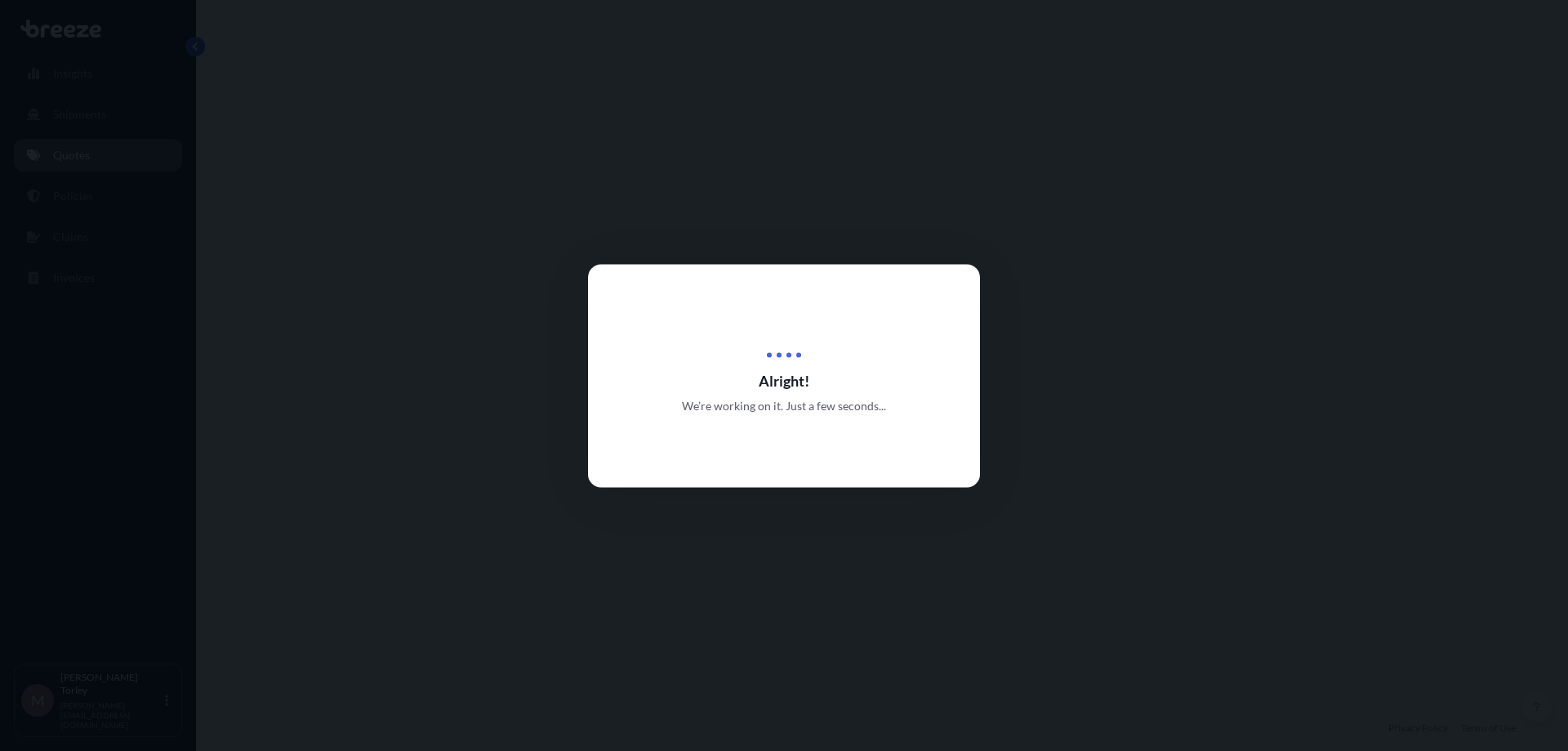
select select "Road"
select select "Air"
select select "Road"
select select "1"
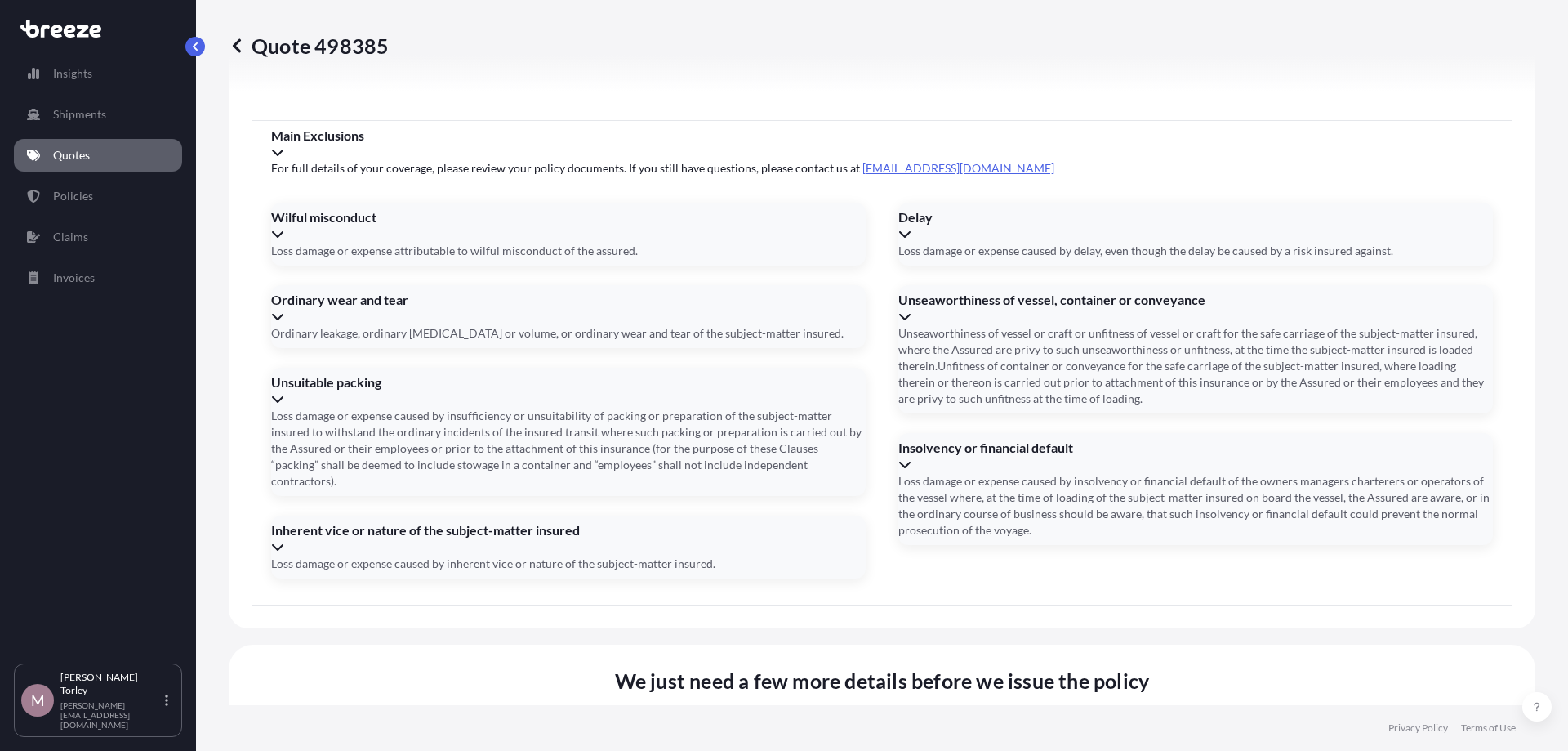
scroll to position [2165, 0]
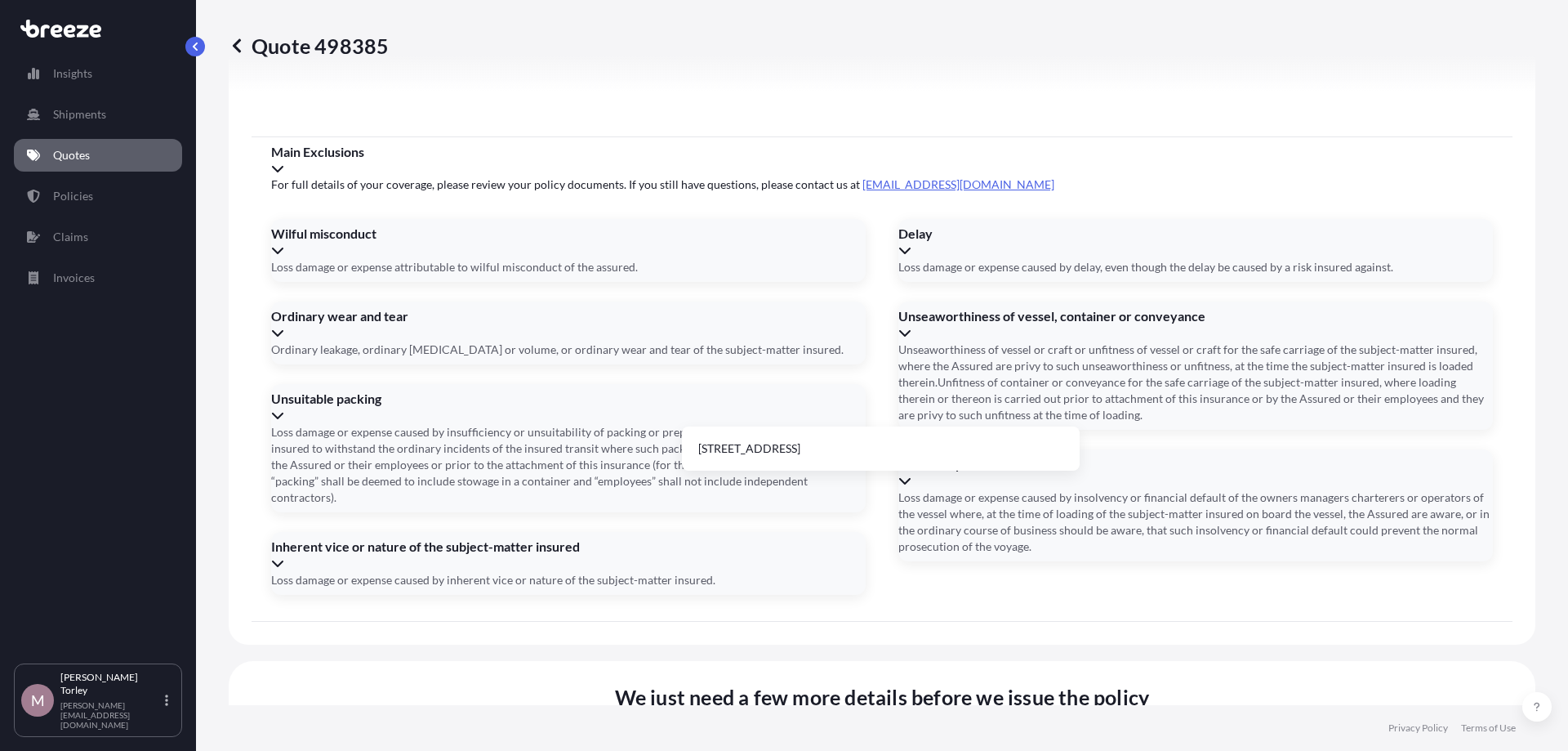
drag, startPoint x: 766, startPoint y: 365, endPoint x: 756, endPoint y: 367, distance: 10.2
drag, startPoint x: 758, startPoint y: 386, endPoint x: 726, endPoint y: 386, distance: 32.0
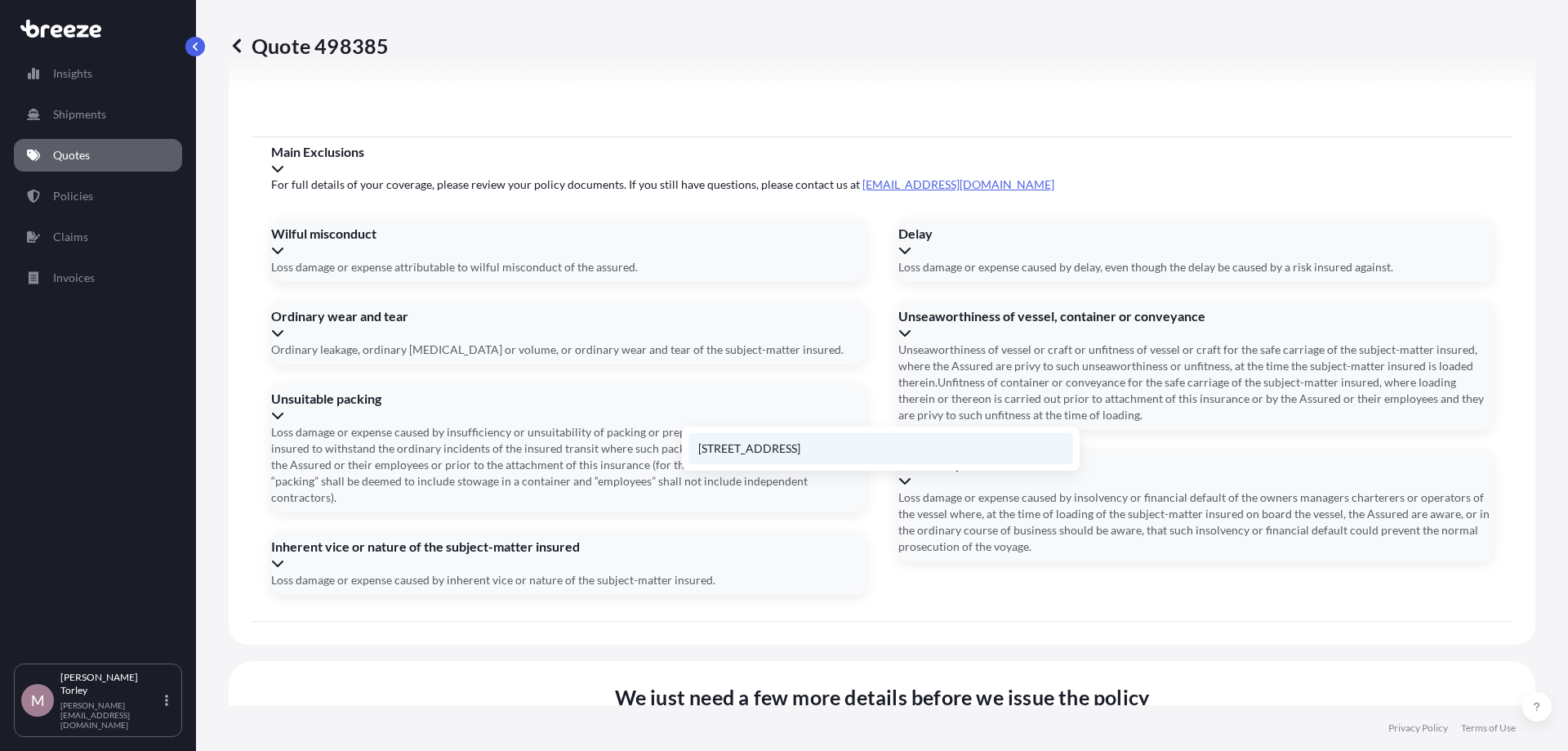
click at [799, 448] on li "[STREET_ADDRESS]" at bounding box center [880, 448] width 384 height 31
type input "[STREET_ADDRESS]"
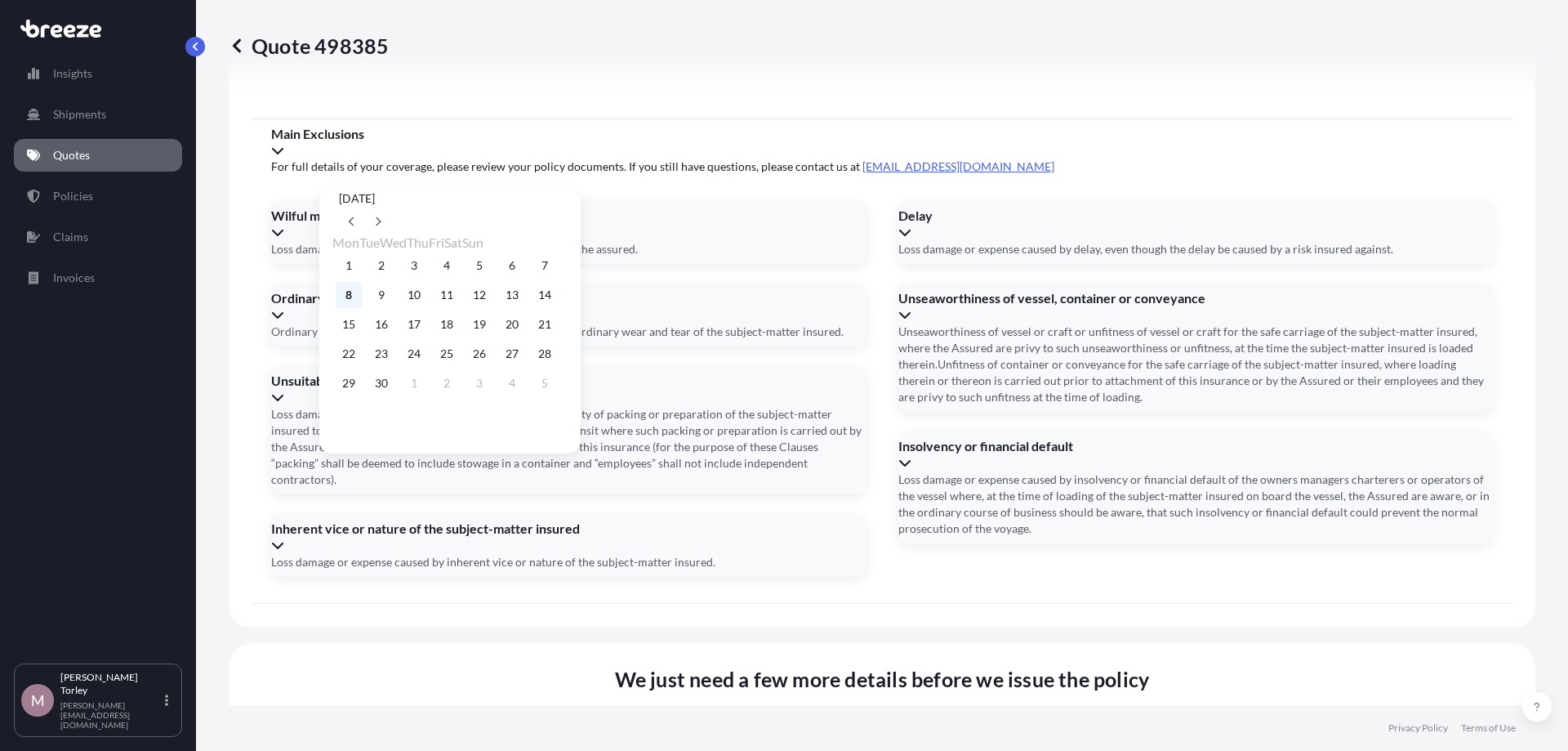
click at [342, 296] on button "8" at bounding box center [349, 294] width 26 height 26
type input "[DATE]"
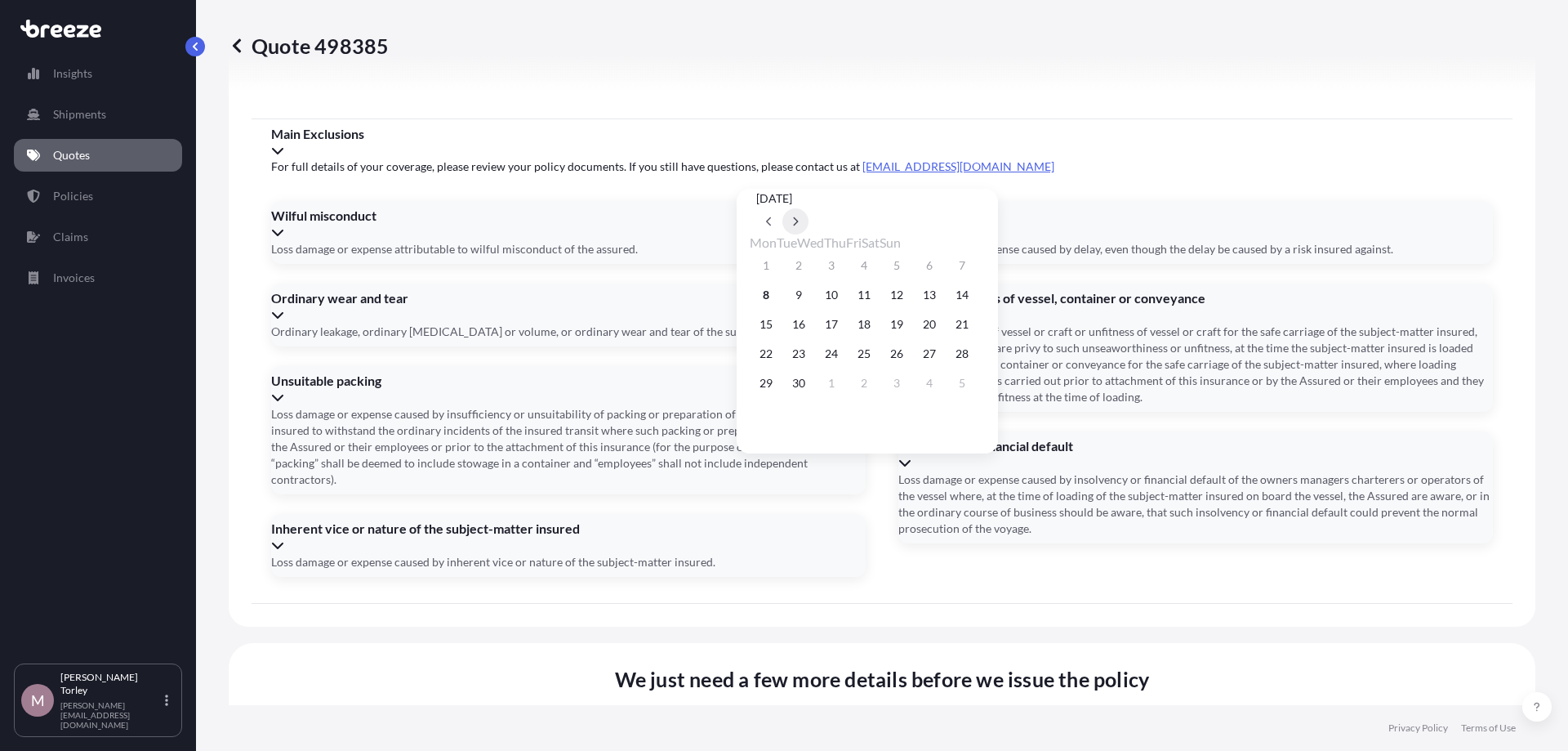
click at [798, 216] on icon at bounding box center [795, 221] width 7 height 10
click at [845, 296] on button "8" at bounding box center [831, 294] width 26 height 26
type input "[DATE]"
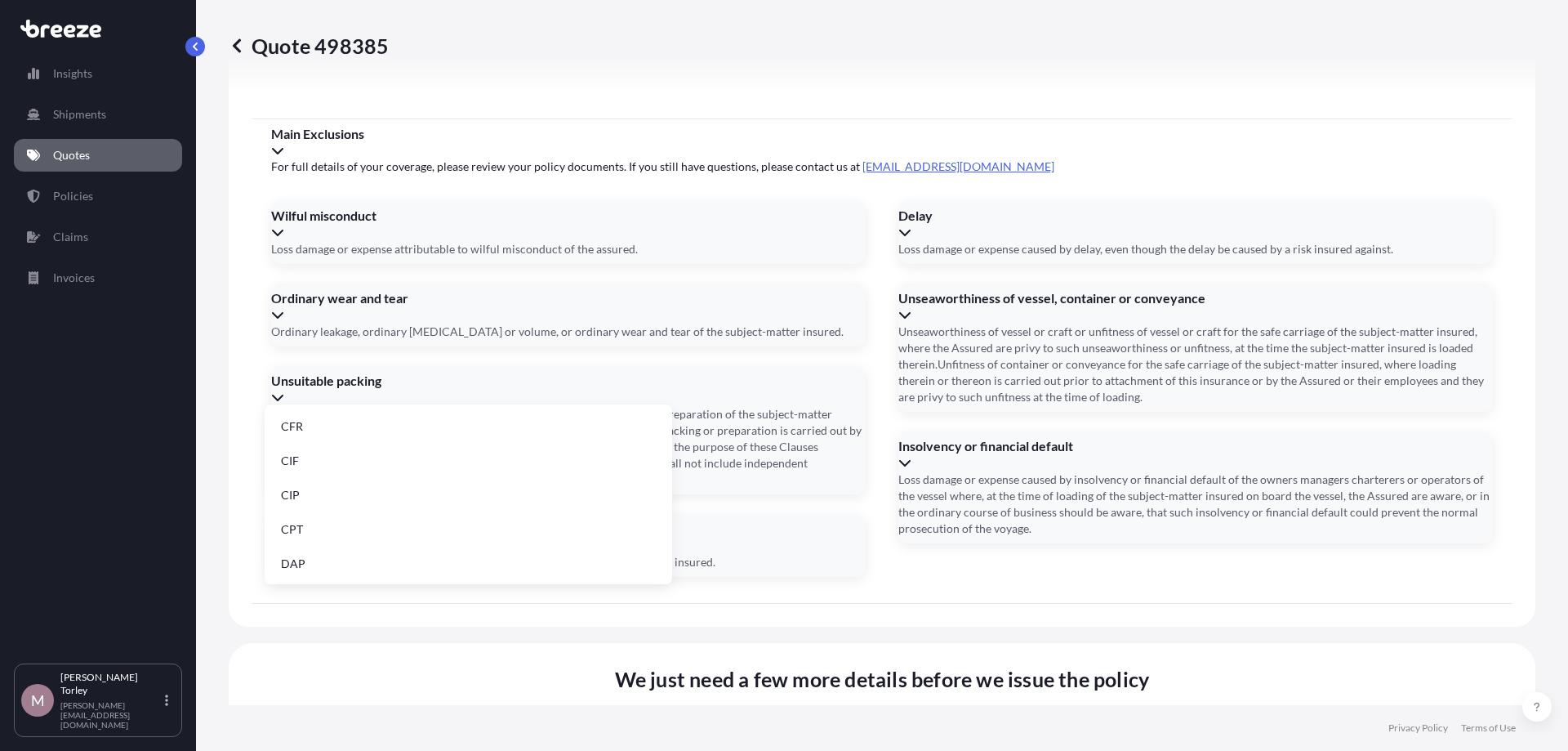
click at [390, 468] on li "DAP" at bounding box center [467, 469] width 394 height 31
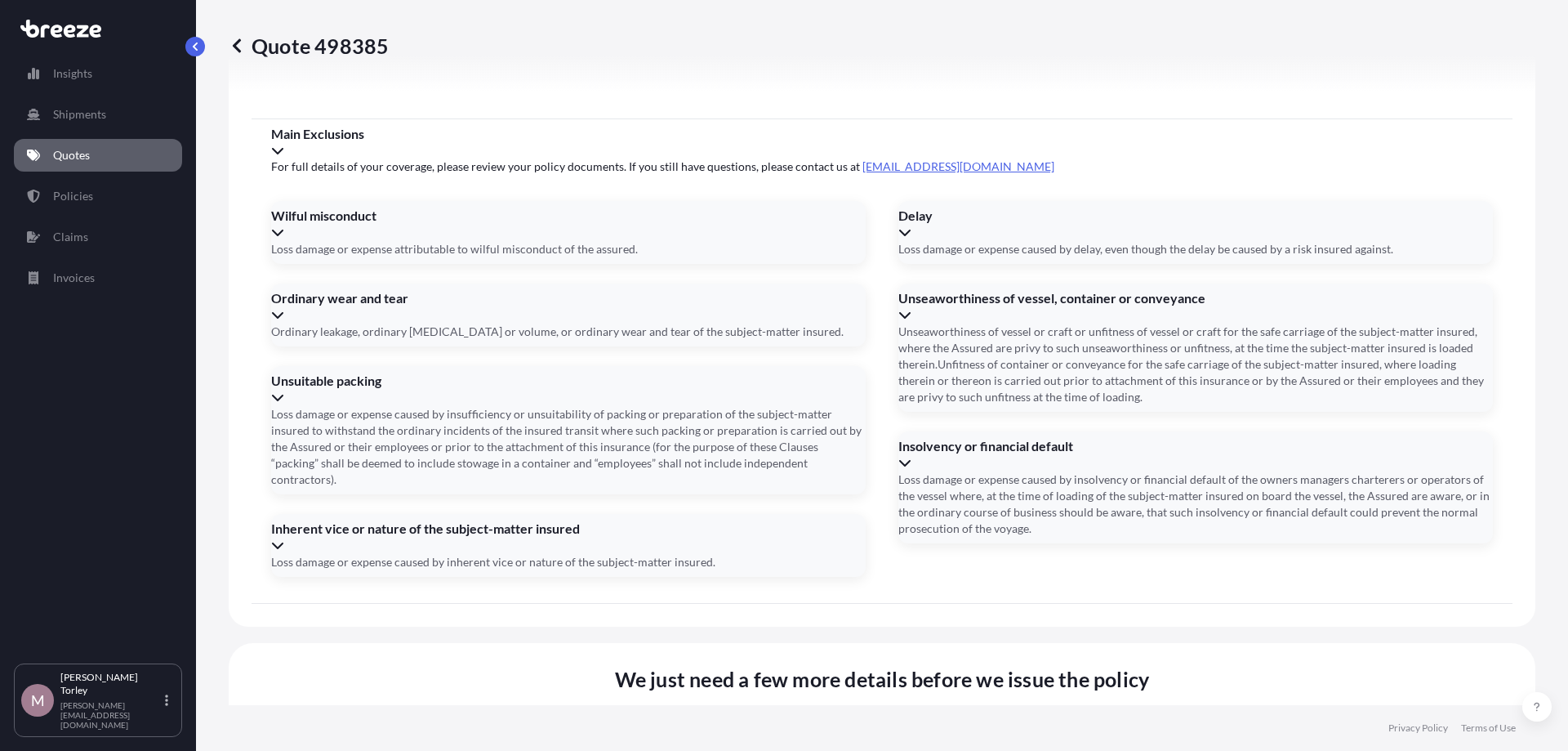
type input "DAP"
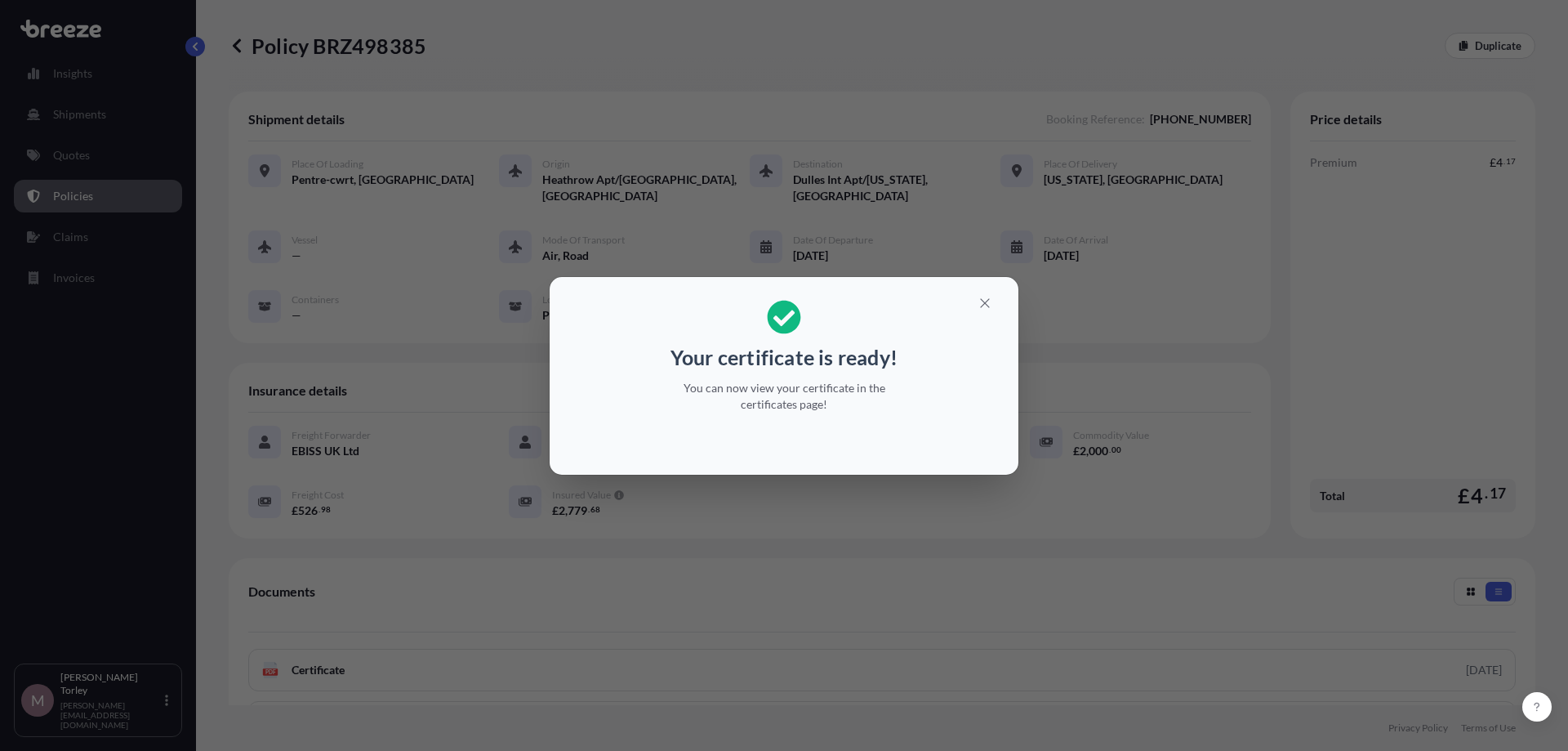
click at [1012, 304] on section "Your certificate is ready! You can now view your certificate in the certificate…" at bounding box center [784, 376] width 468 height 198
click at [1004, 293] on h2 "Your certificate is ready! You can now view your certificate in the certificate…" at bounding box center [784, 356] width 443 height 132
click at [992, 296] on button "button" at bounding box center [984, 302] width 41 height 26
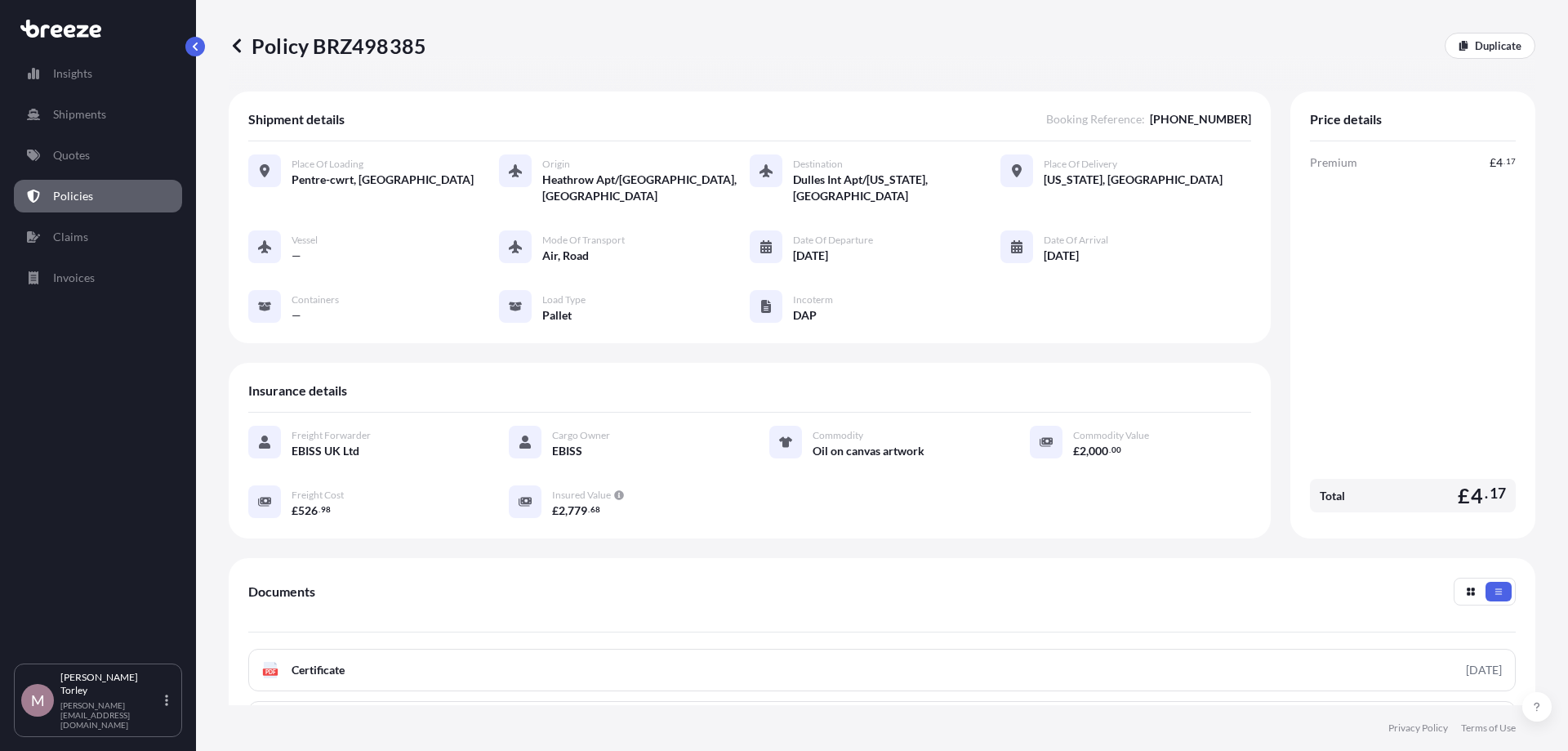
scroll to position [93, 0]
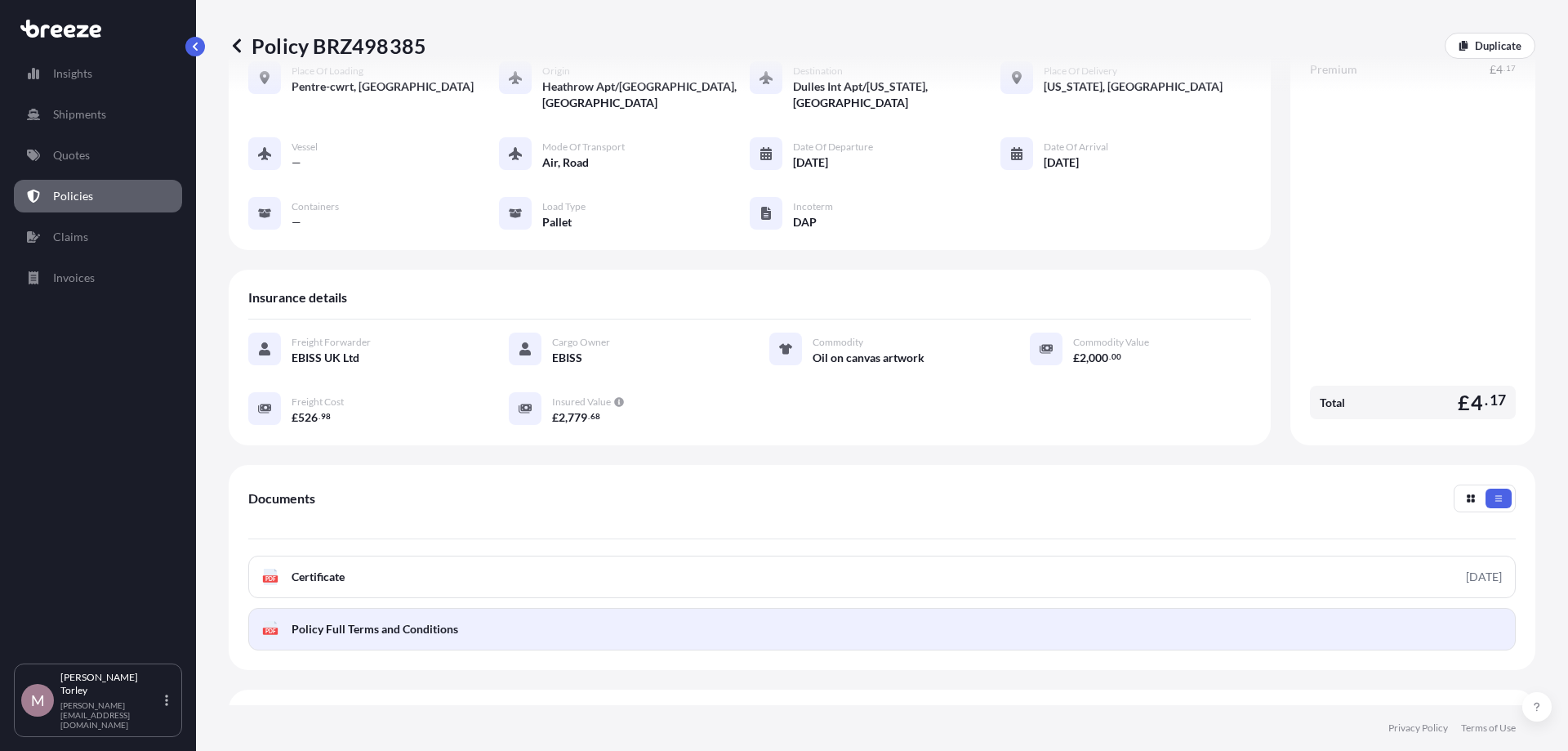
click at [1330, 637] on link "PDF Policy Full Terms and Conditions" at bounding box center [881, 628] width 1268 height 42
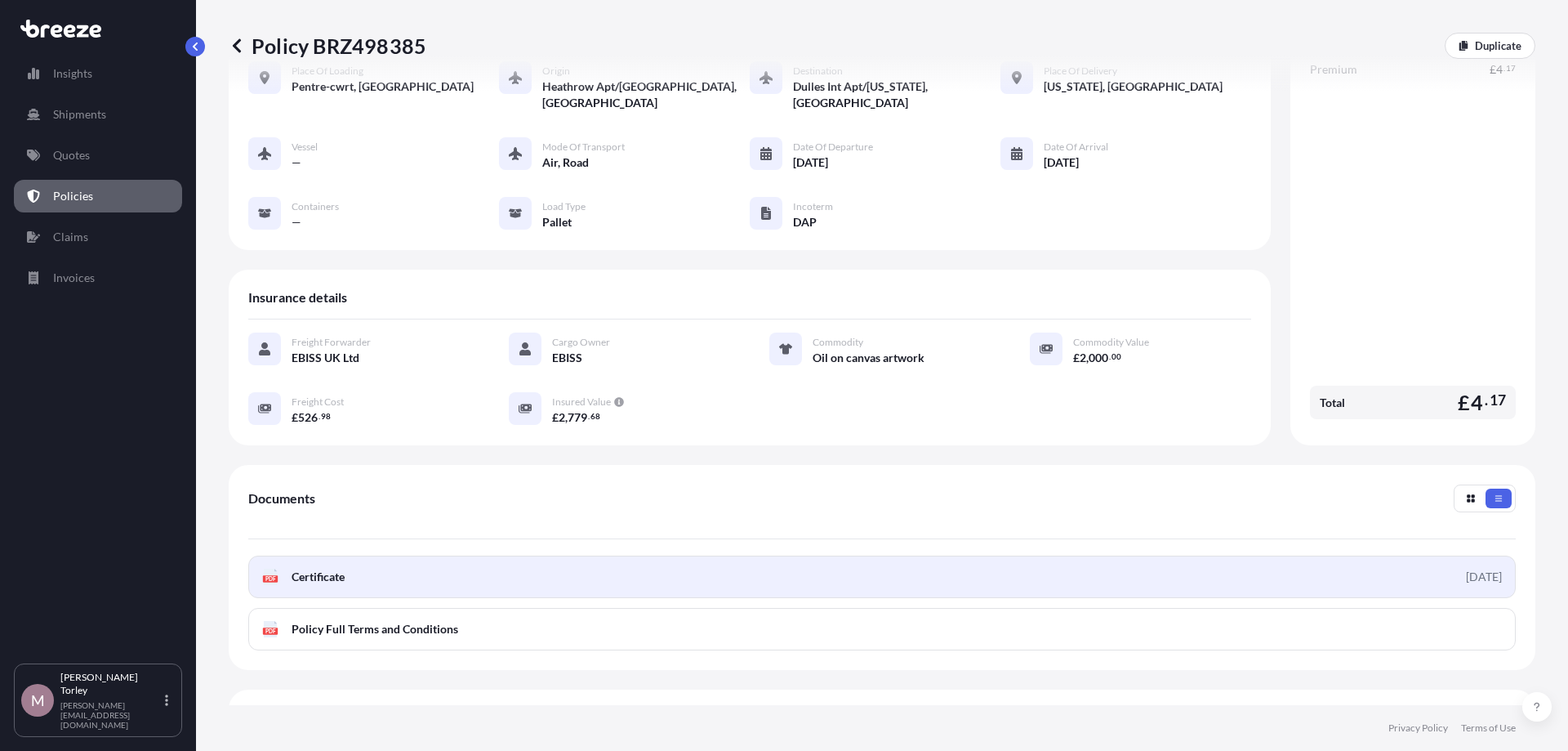
click at [512, 565] on link "PDF Certificate [DATE]" at bounding box center [881, 576] width 1268 height 42
